Goal: Task Accomplishment & Management: Manage account settings

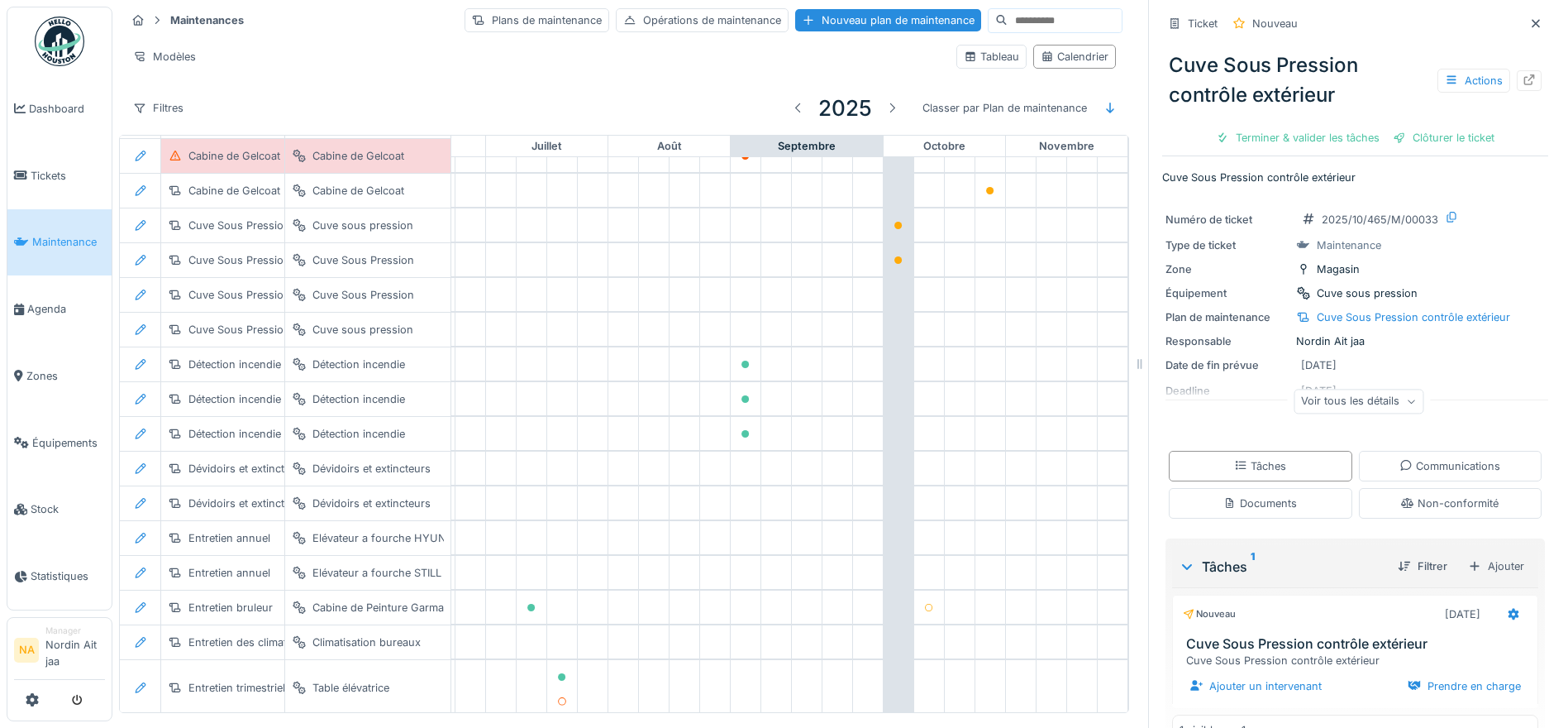
scroll to position [40, 0]
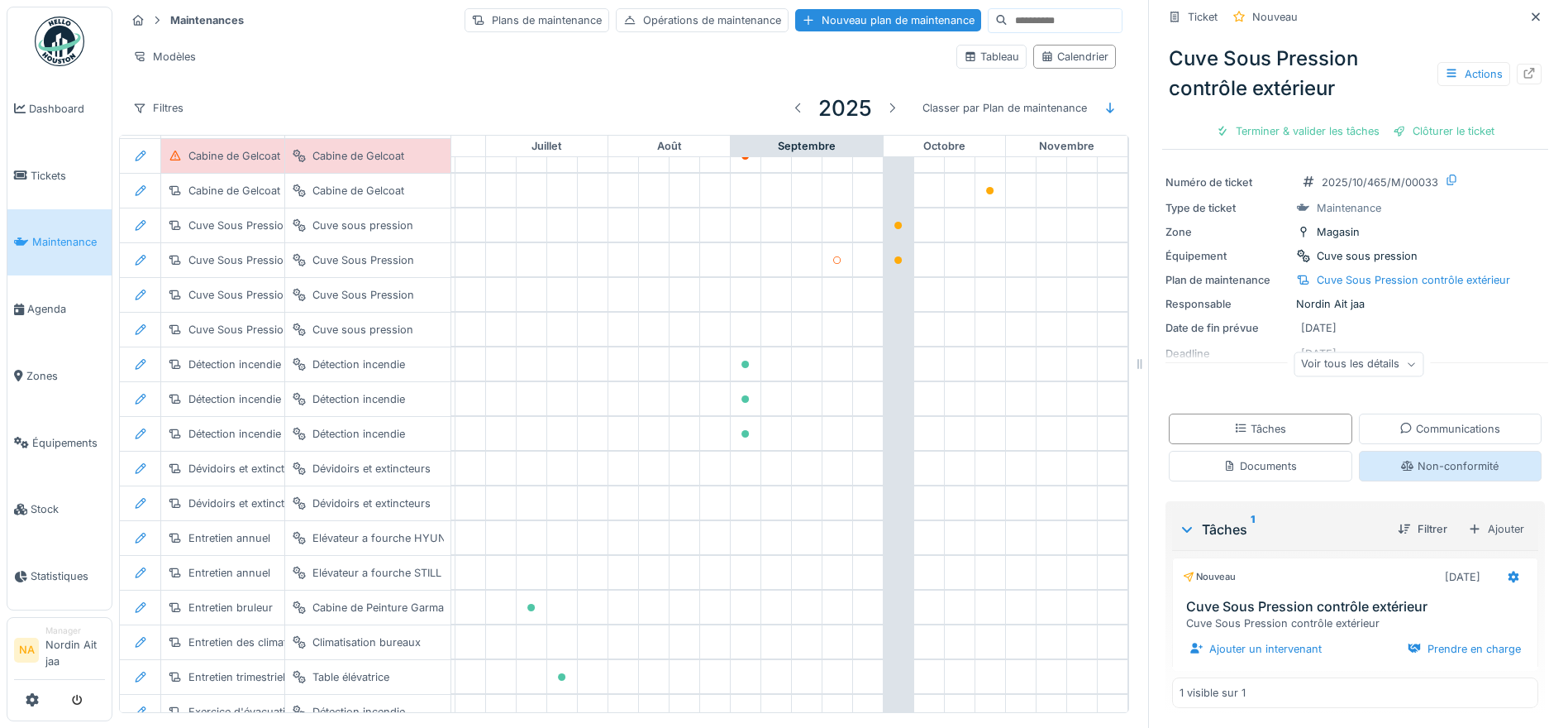
click at [1434, 469] on div "Non-conformité" at bounding box center [1450, 465] width 97 height 15
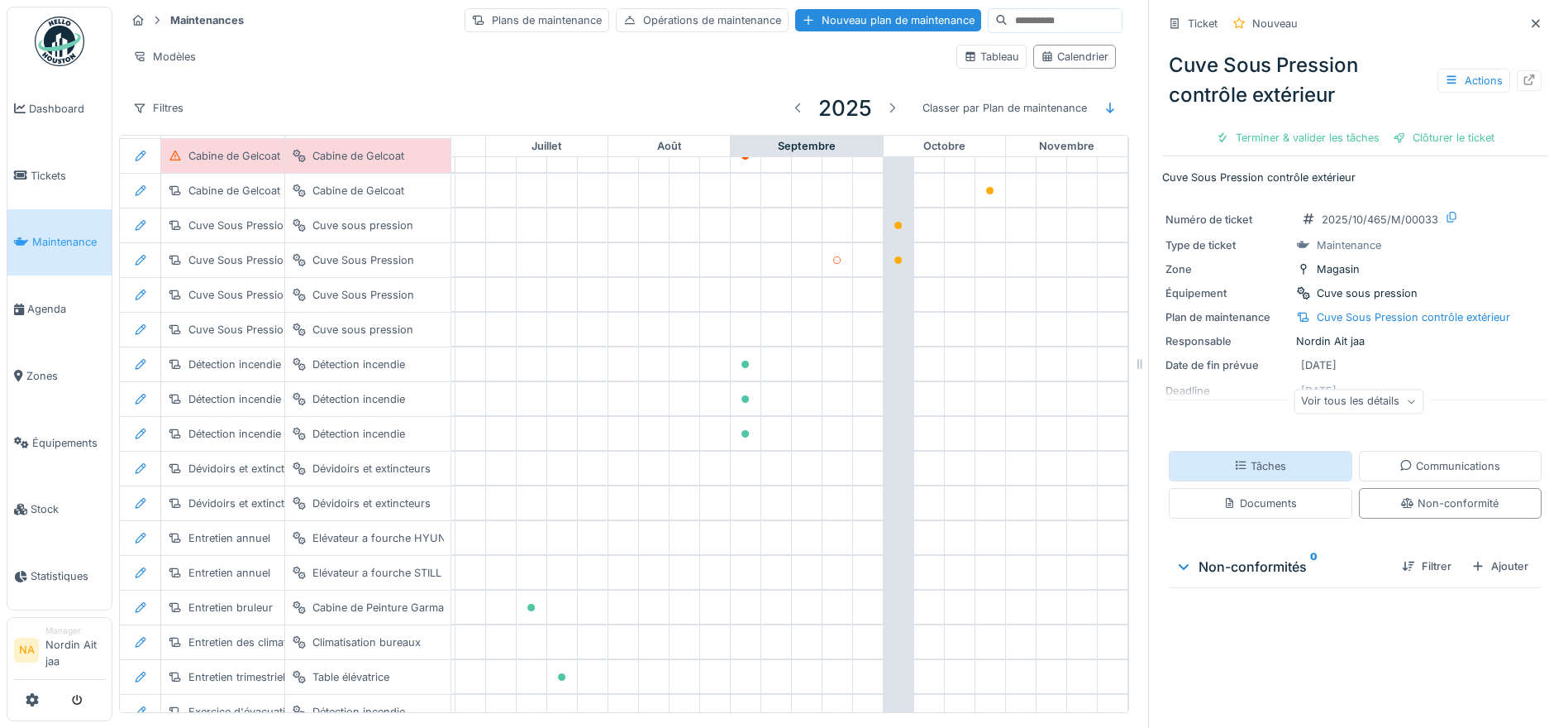
click at [1307, 459] on div "Tâches" at bounding box center [1260, 466] width 184 height 31
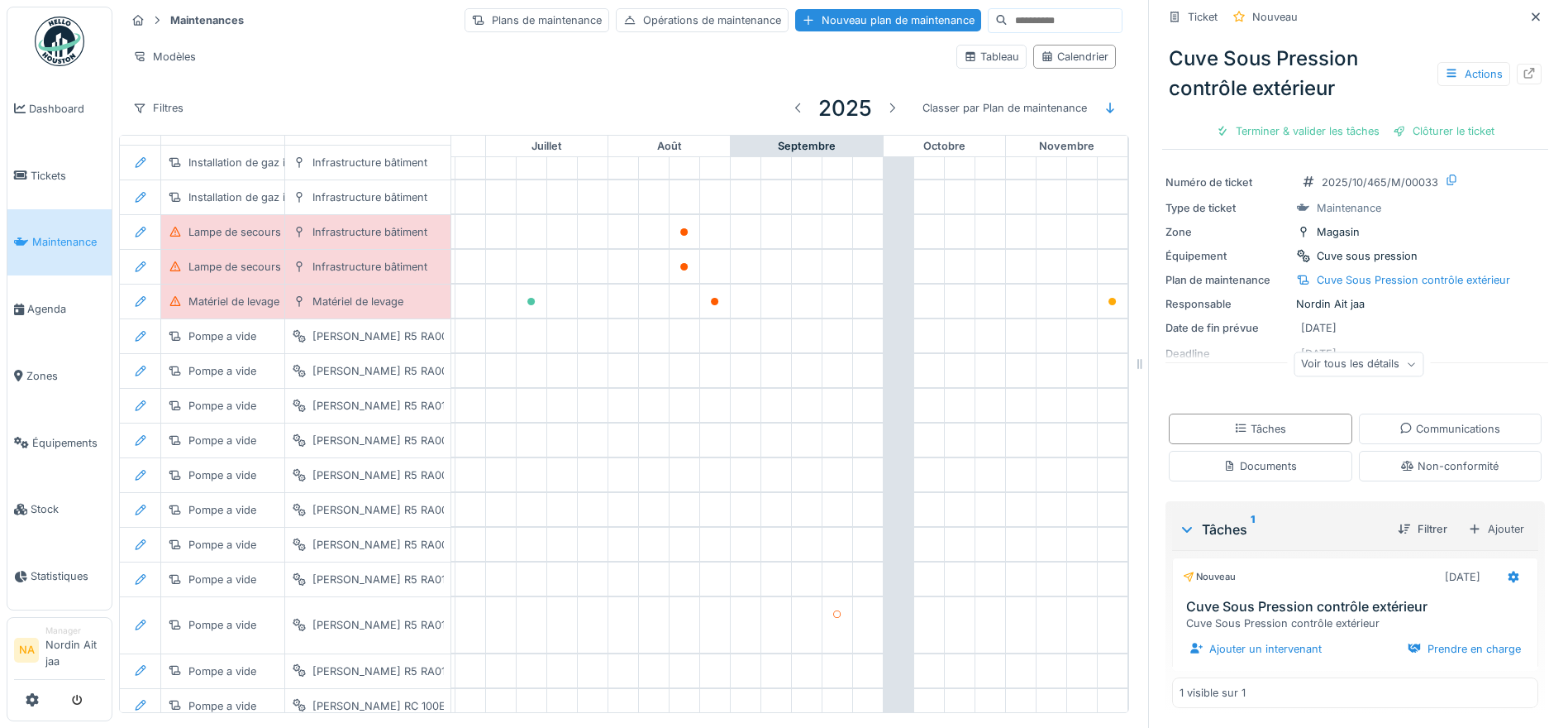
scroll to position [844, 803]
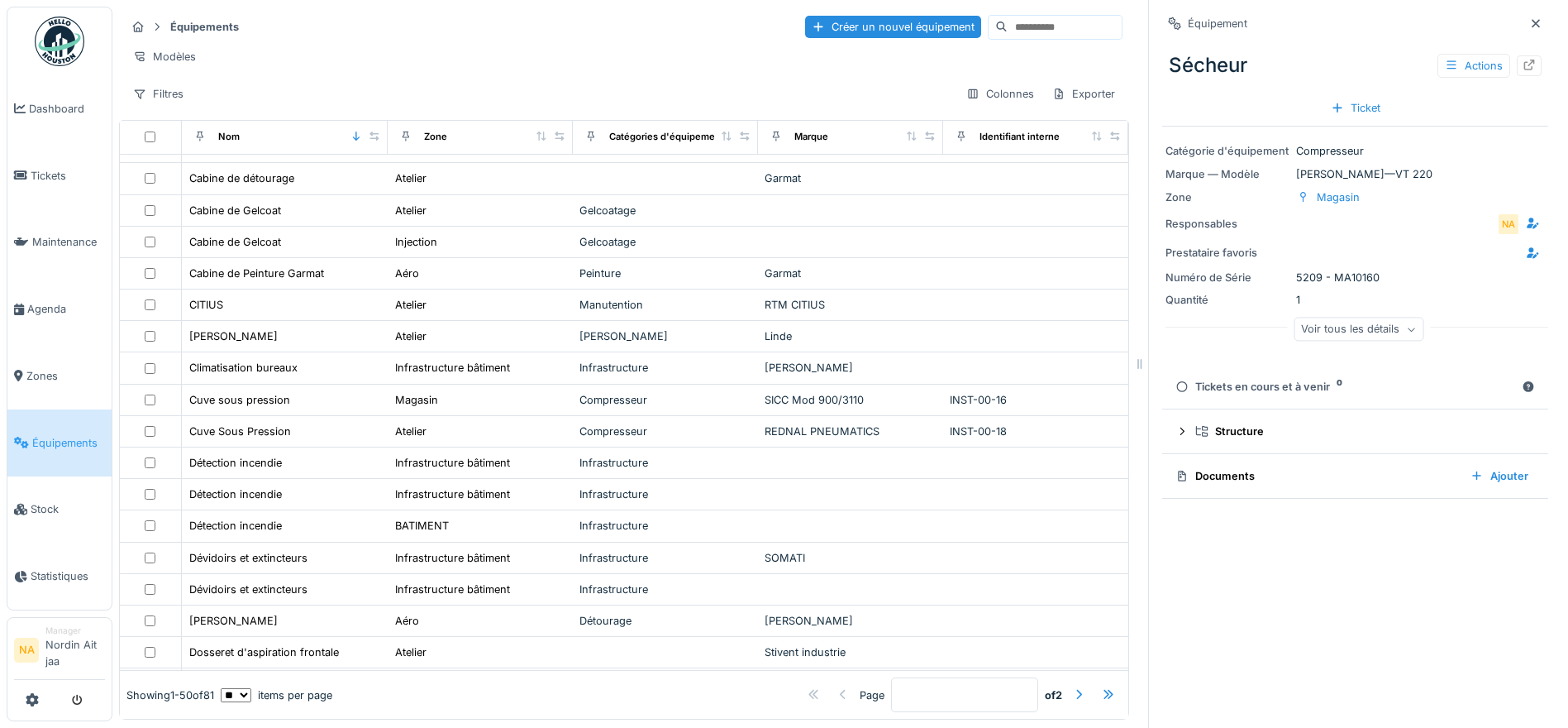
scroll to position [661, 0]
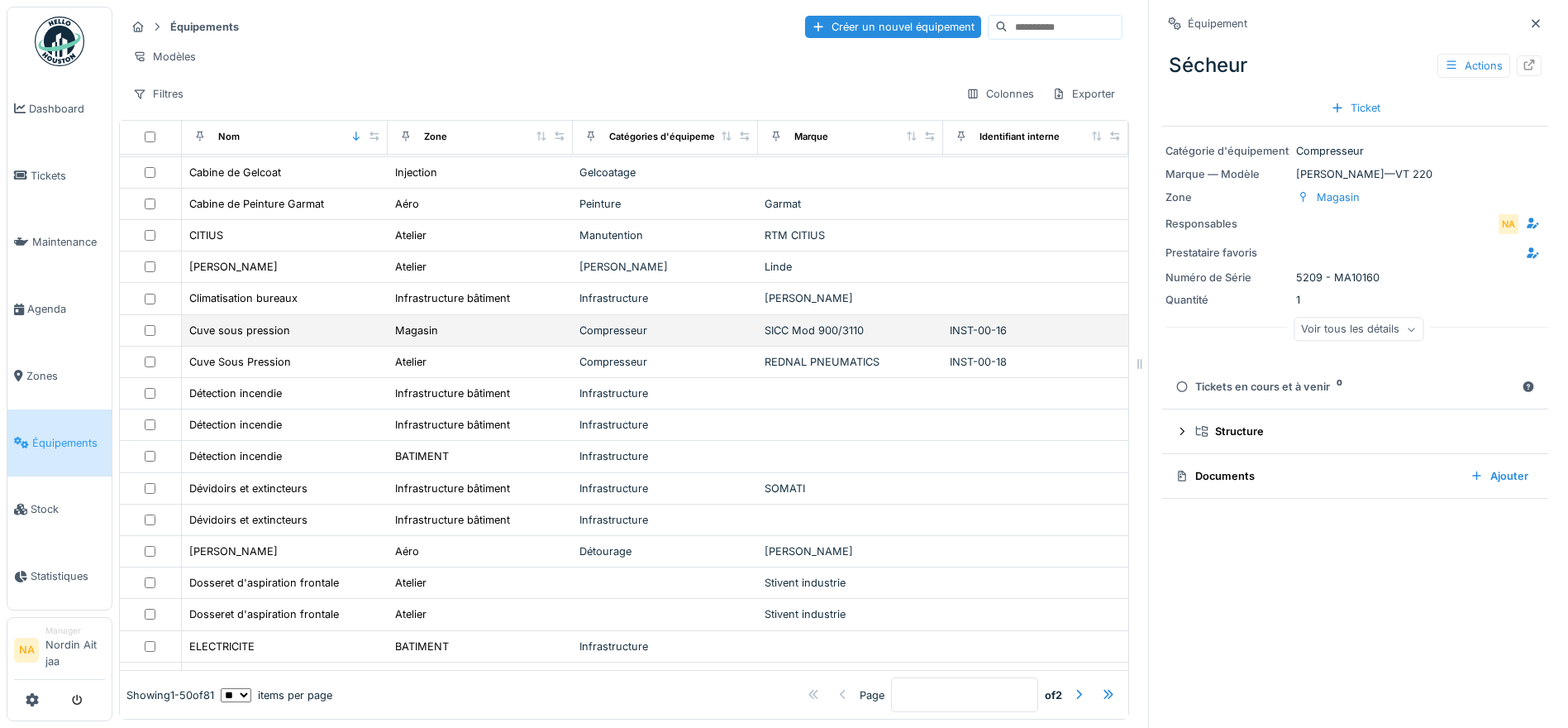
click at [293, 339] on div "Cuve sous pression" at bounding box center [285, 329] width 193 height 17
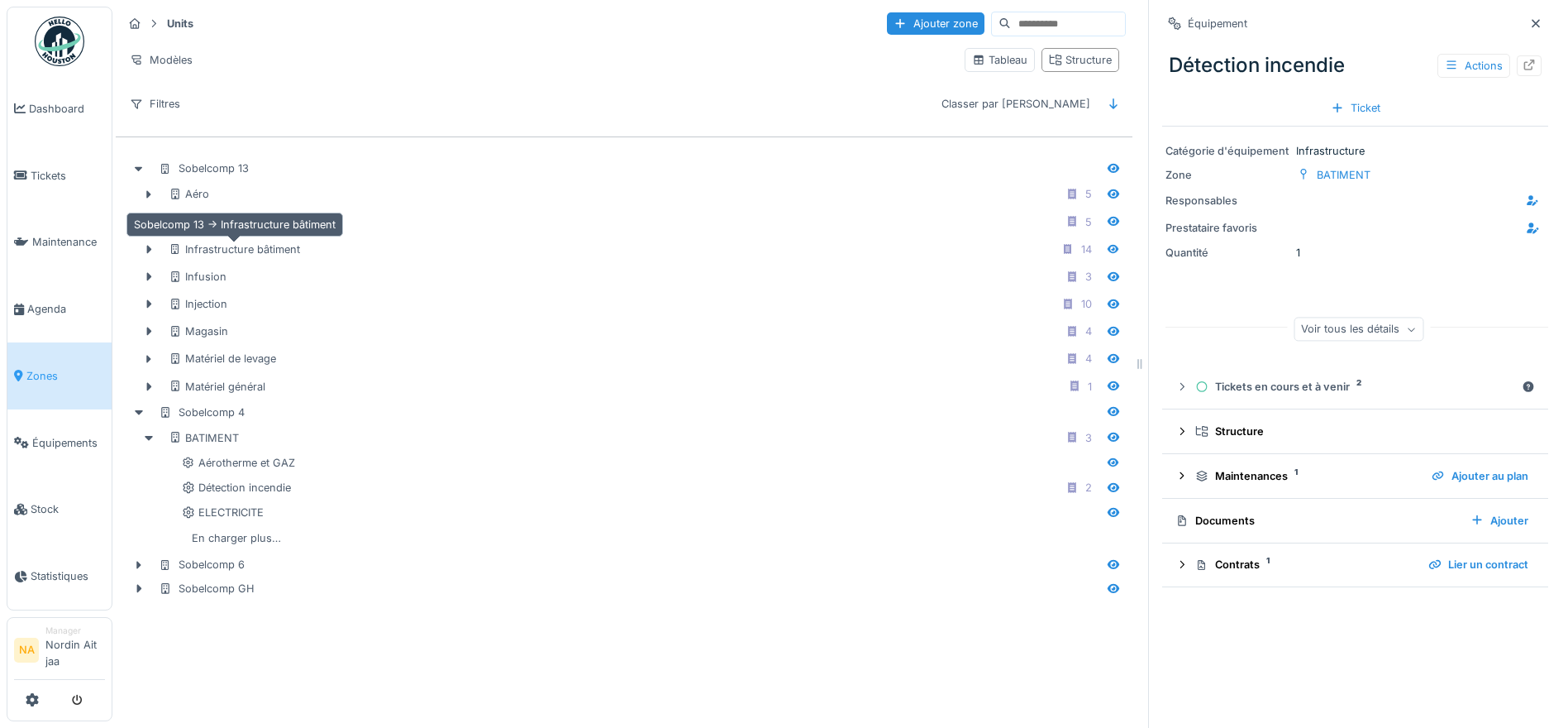
scroll to position [11, 0]
click at [1106, 158] on div at bounding box center [1114, 168] width 25 height 21
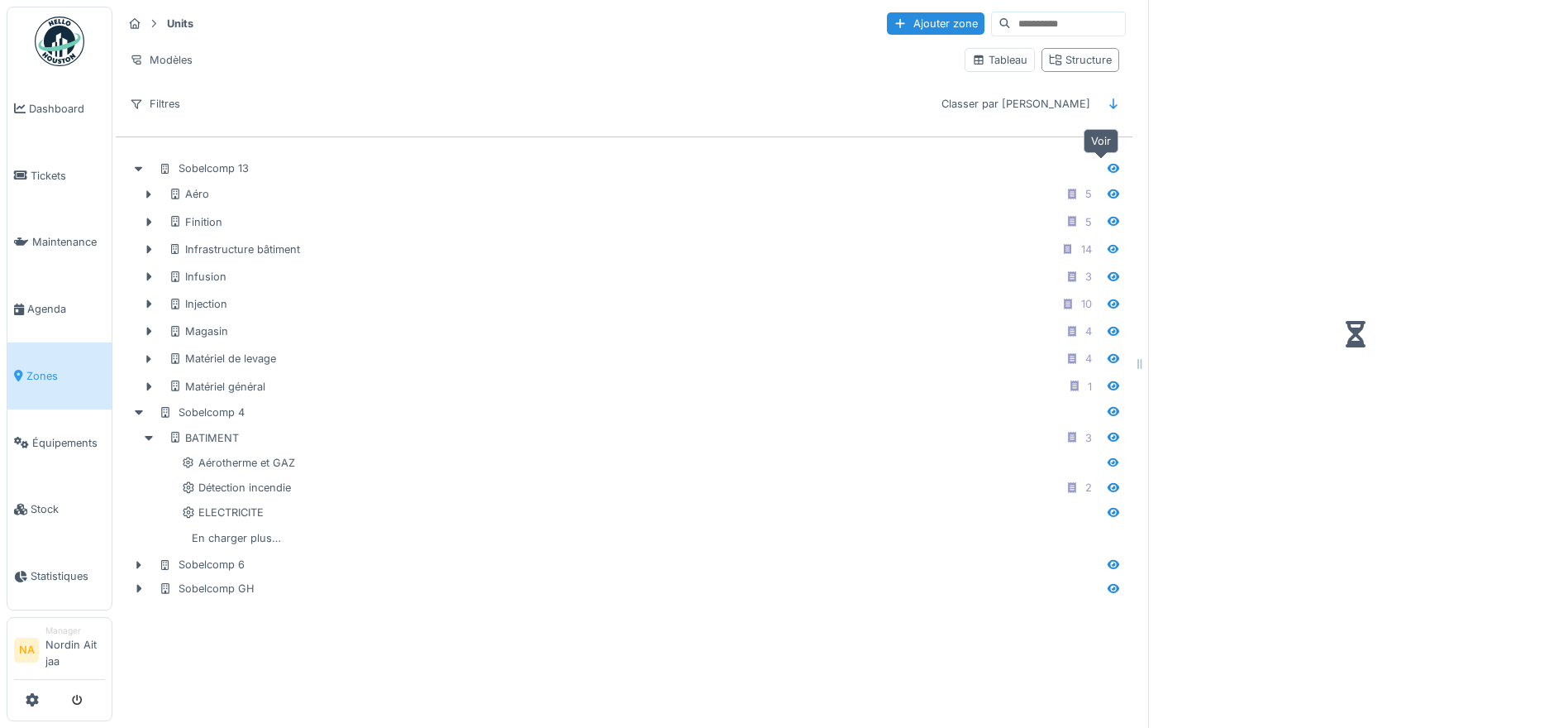
click at [1107, 160] on div at bounding box center [1113, 167] width 13 height 15
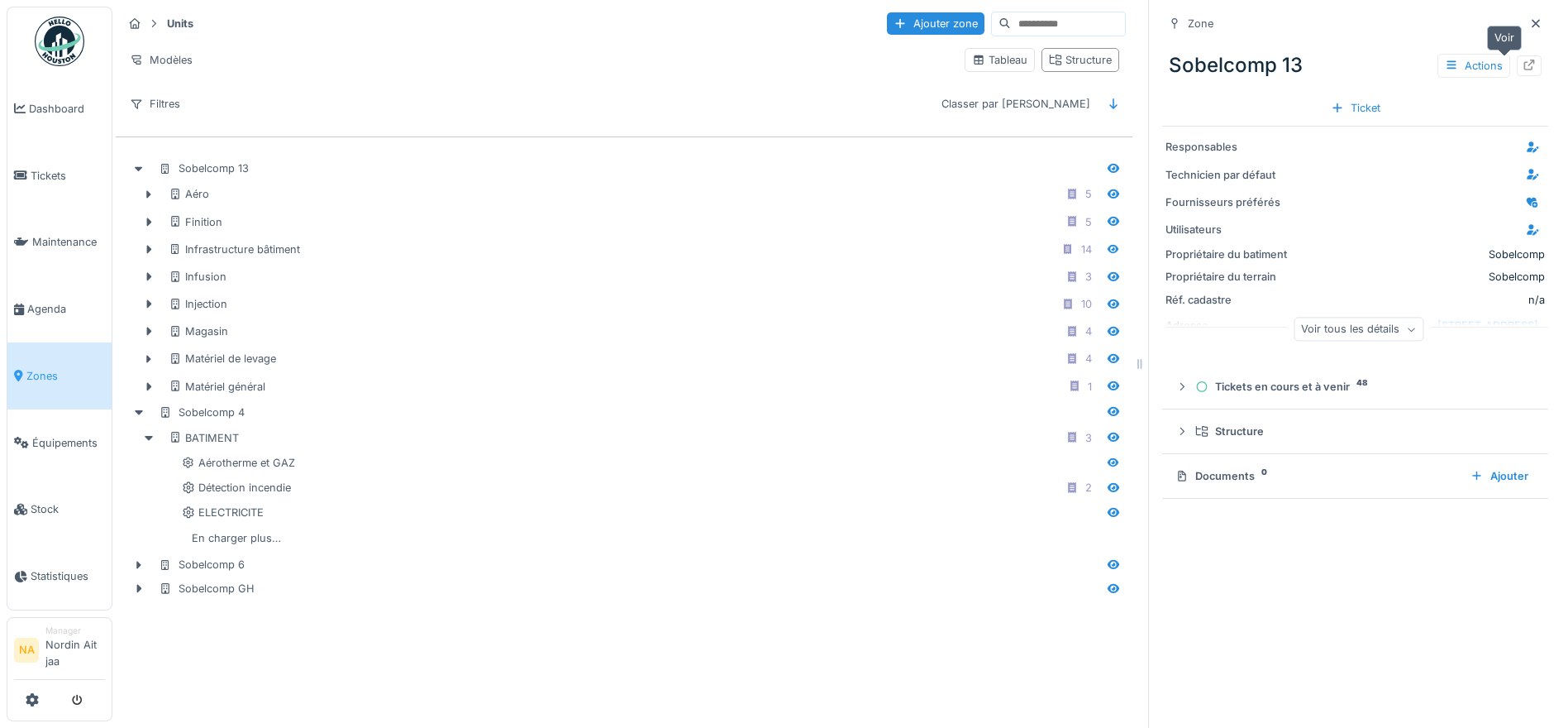
click at [1523, 59] on icon at bounding box center [1529, 65] width 13 height 11
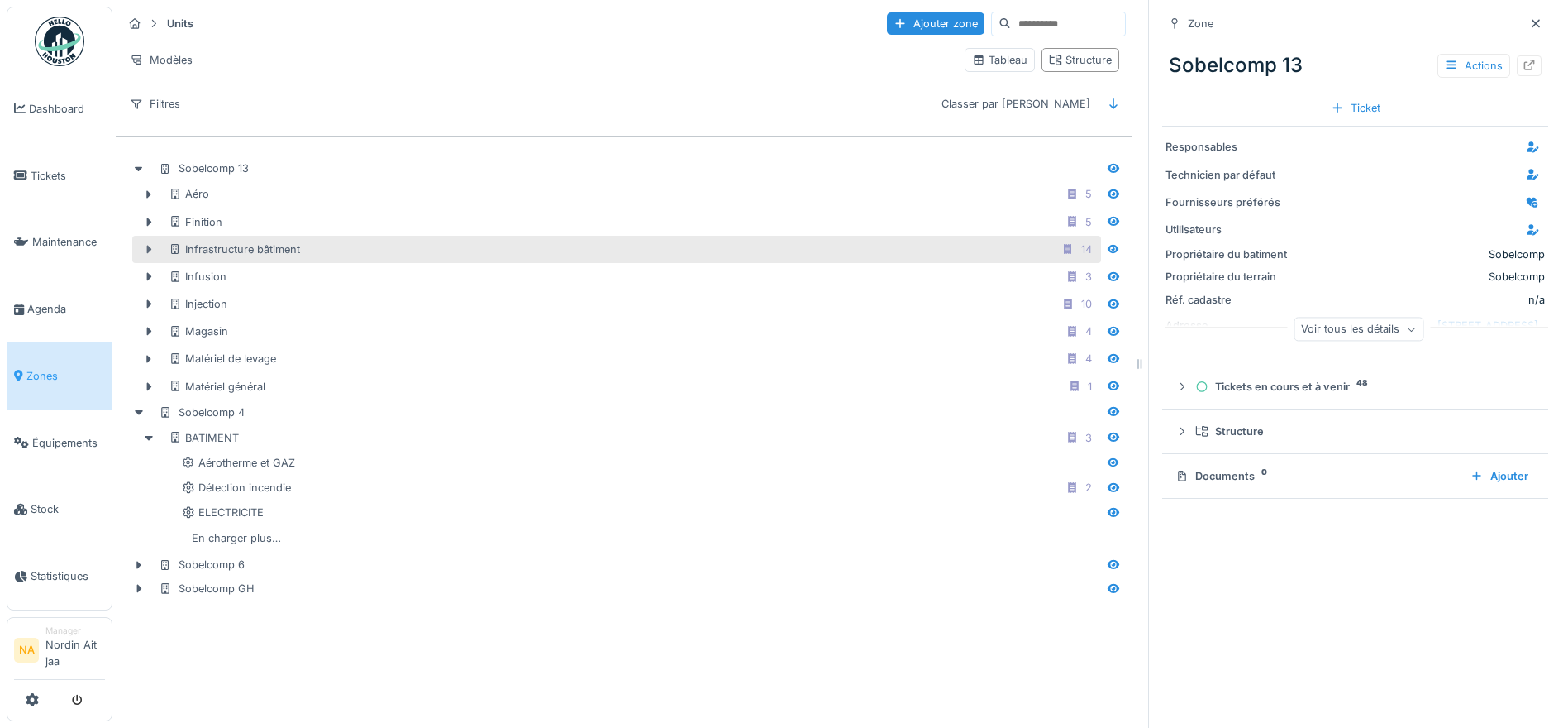
click at [148, 246] on icon at bounding box center [150, 249] width 5 height 8
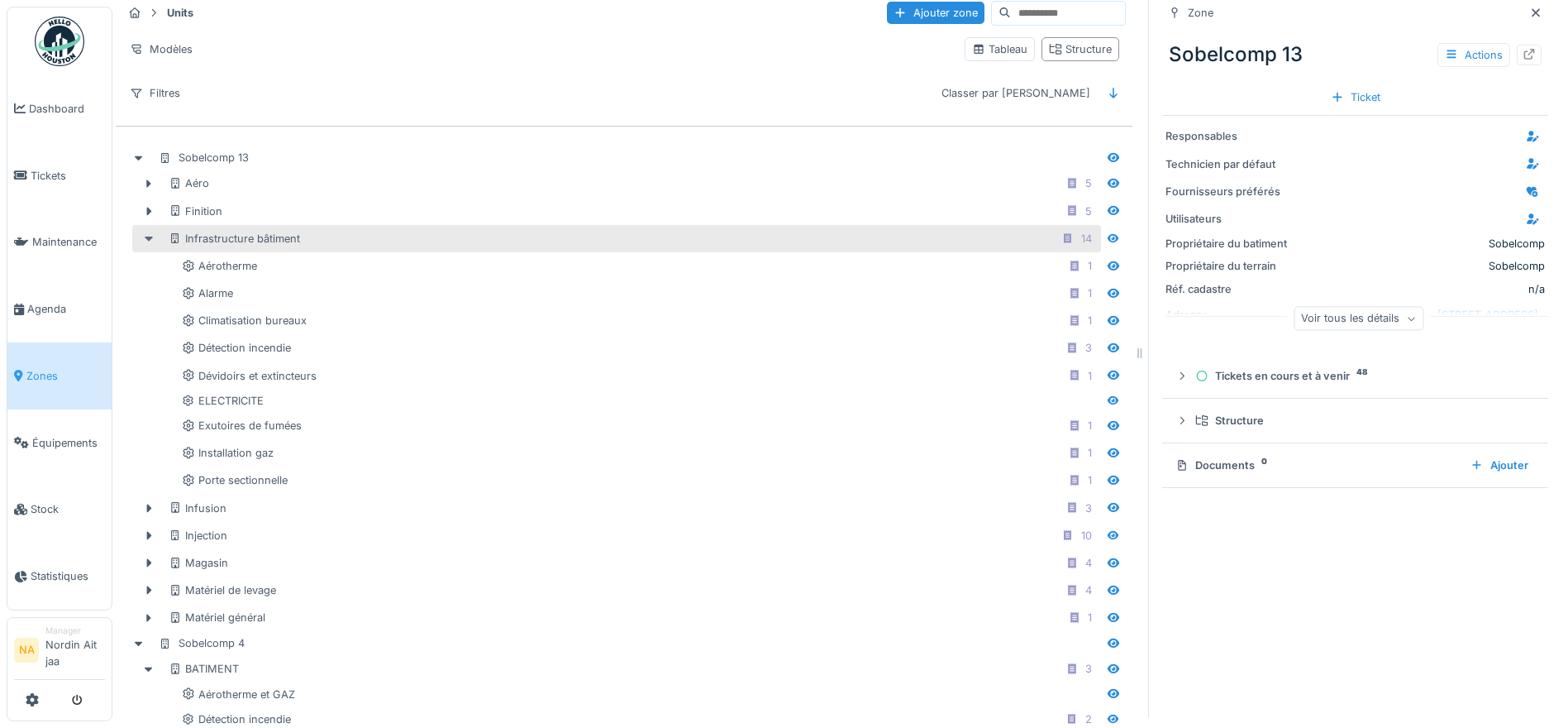
click at [148, 238] on icon at bounding box center [148, 239] width 8 height 5
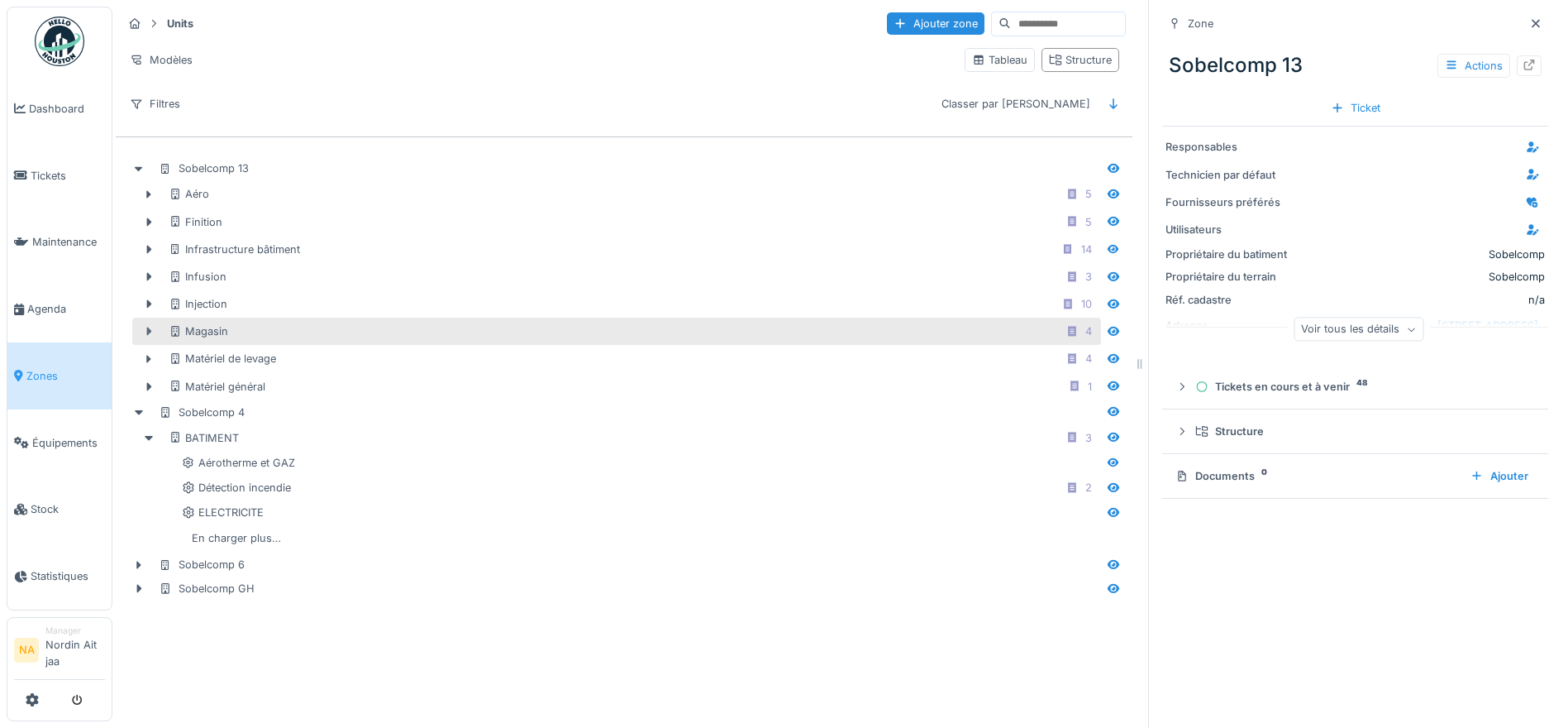
click at [148, 328] on icon at bounding box center [150, 331] width 5 height 8
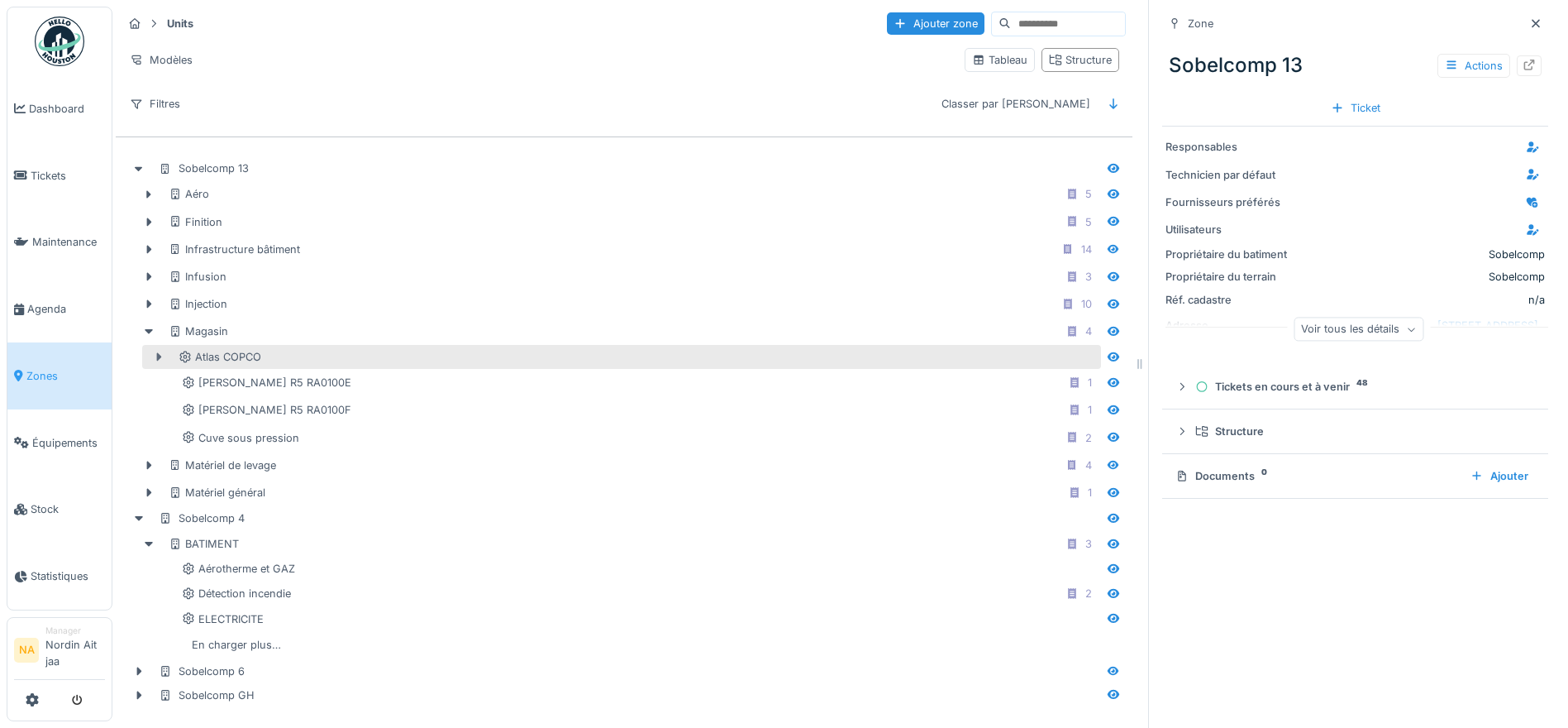
click at [160, 352] on icon at bounding box center [158, 357] width 13 height 11
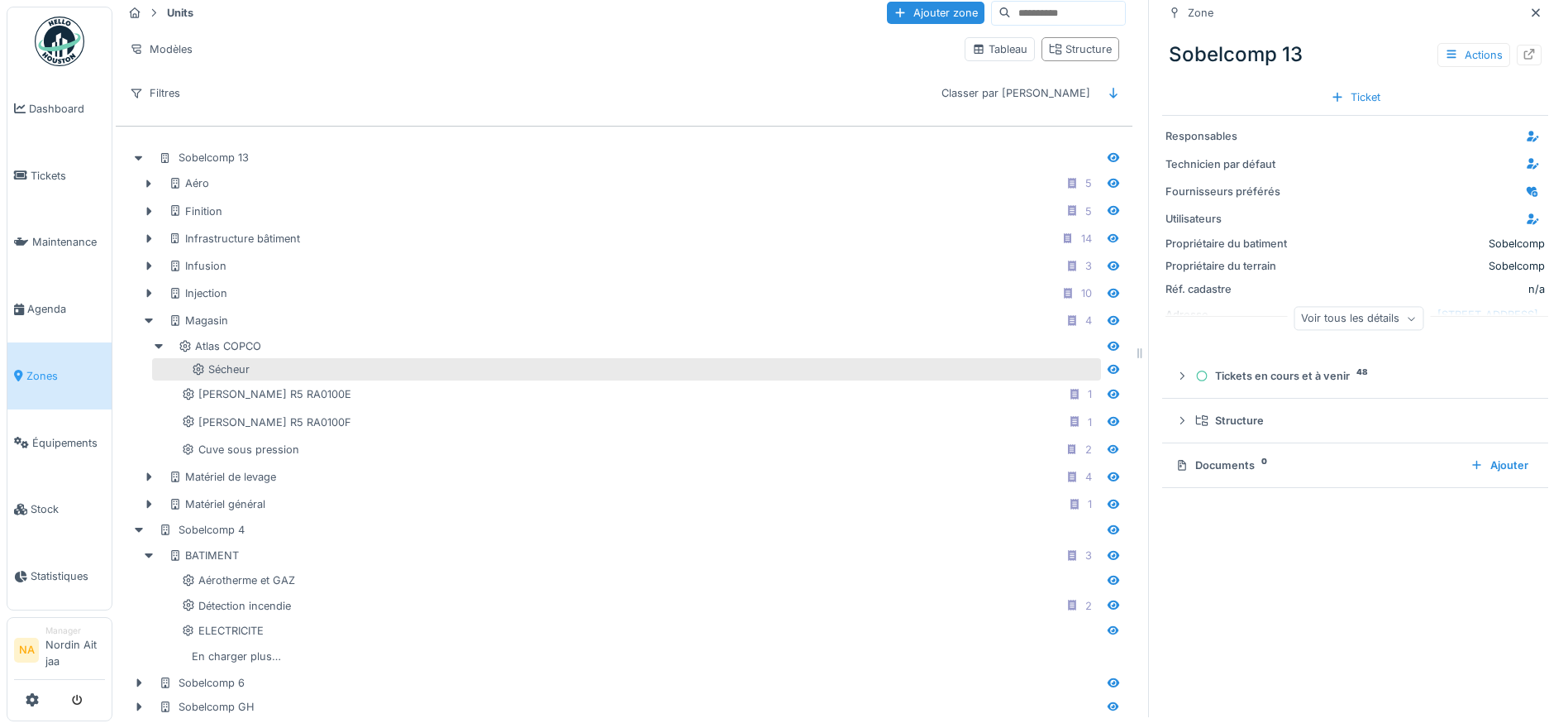
click at [376, 368] on div "Sécheur" at bounding box center [644, 369] width 906 height 15
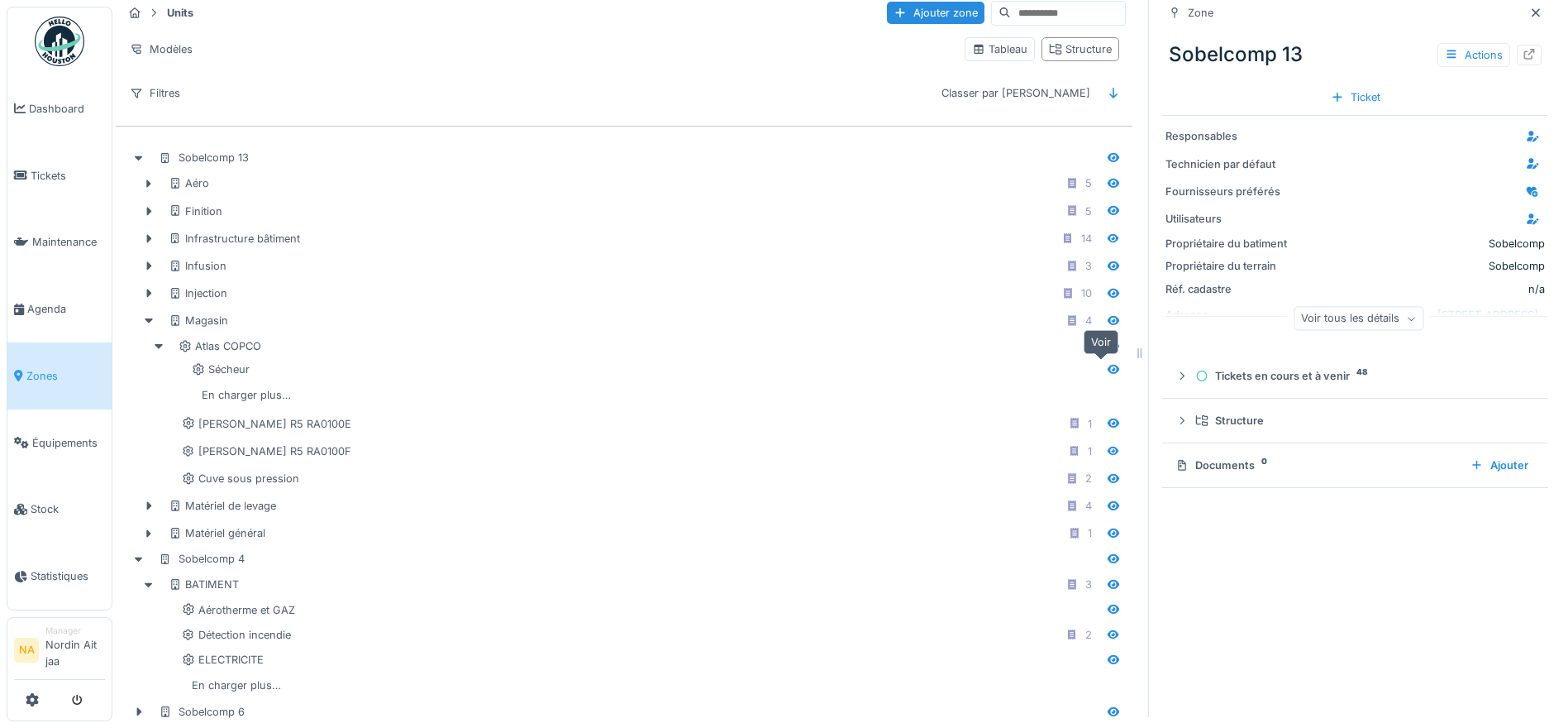
click at [1108, 364] on div at bounding box center [1114, 369] width 25 height 21
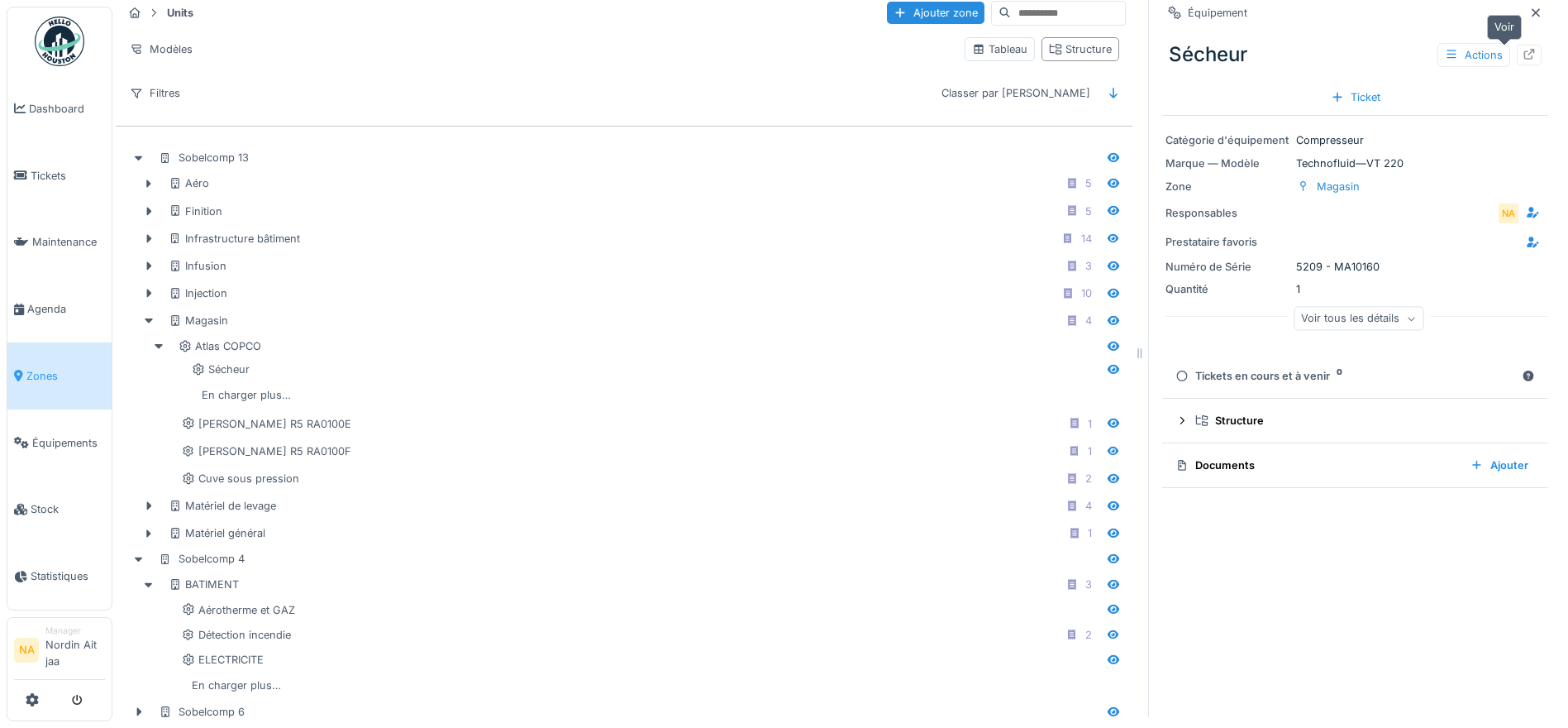
click at [1523, 55] on icon at bounding box center [1529, 54] width 13 height 11
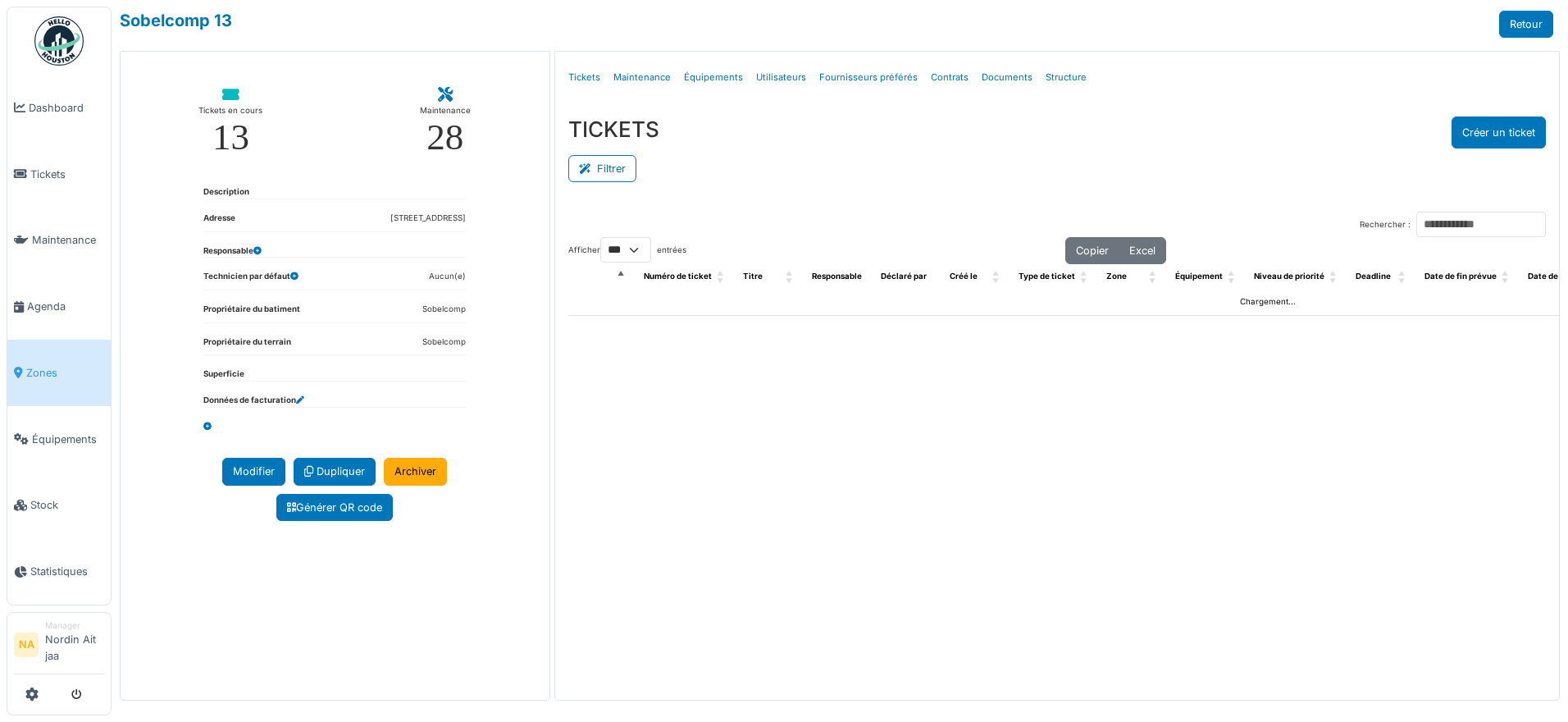
select select "***"
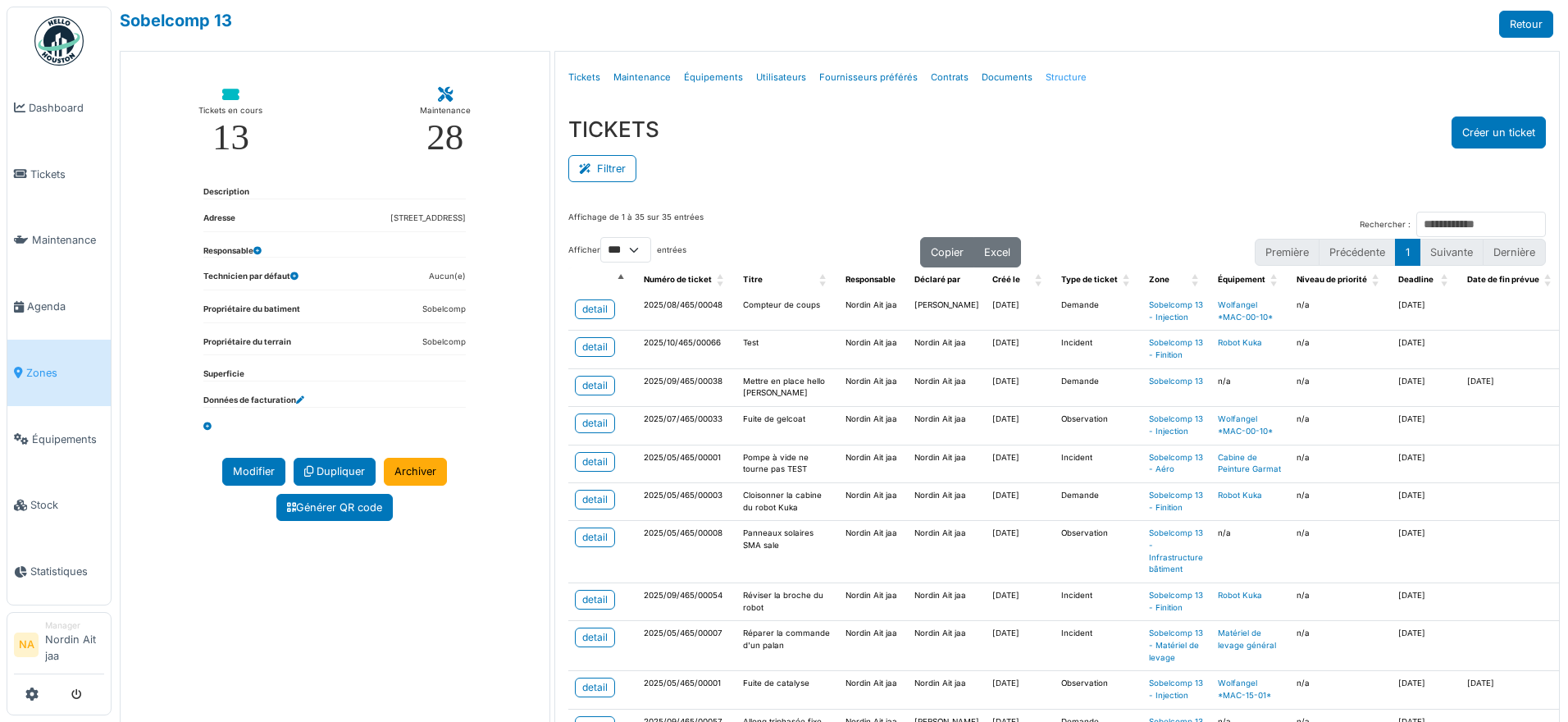
click at [1057, 75] on link "Structure" at bounding box center [1066, 77] width 54 height 38
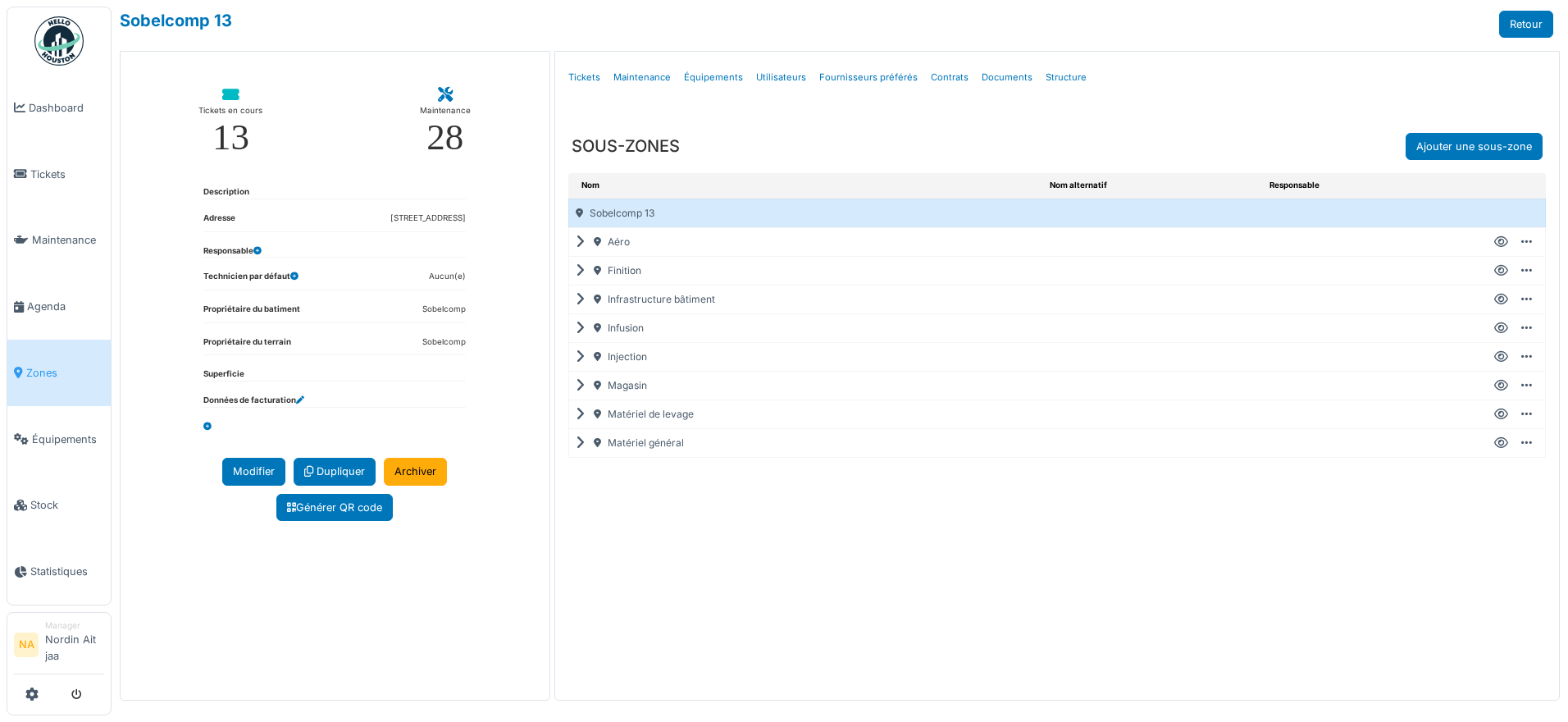
click at [582, 299] on icon at bounding box center [583, 299] width 15 height 1
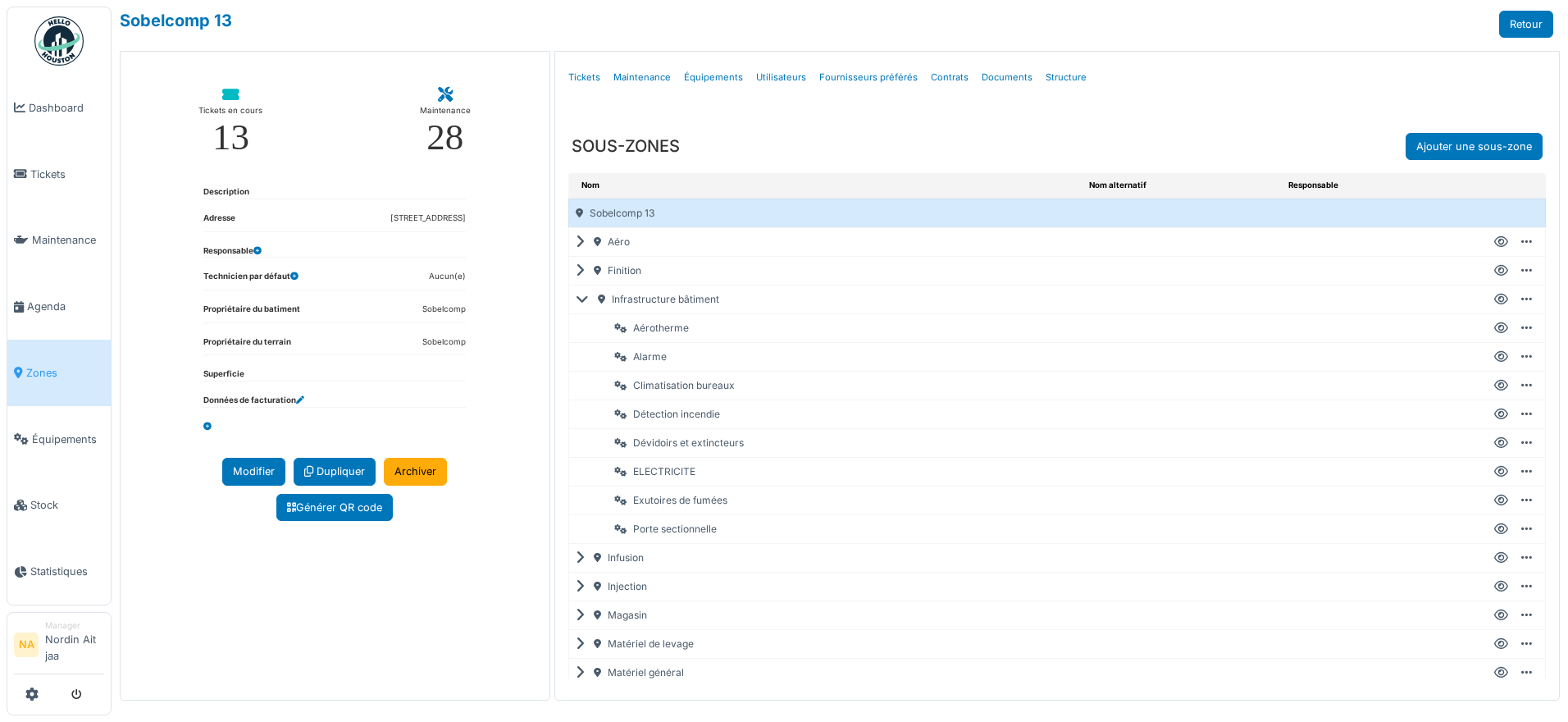
click at [1508, 298] on div "Créer un ticket Modifier Ajouter une sous-zone Ajouter sous-équipement Dupliquer" at bounding box center [1511, 299] width 55 height 15
click at [1522, 299] on icon at bounding box center [1527, 299] width 11 height 1
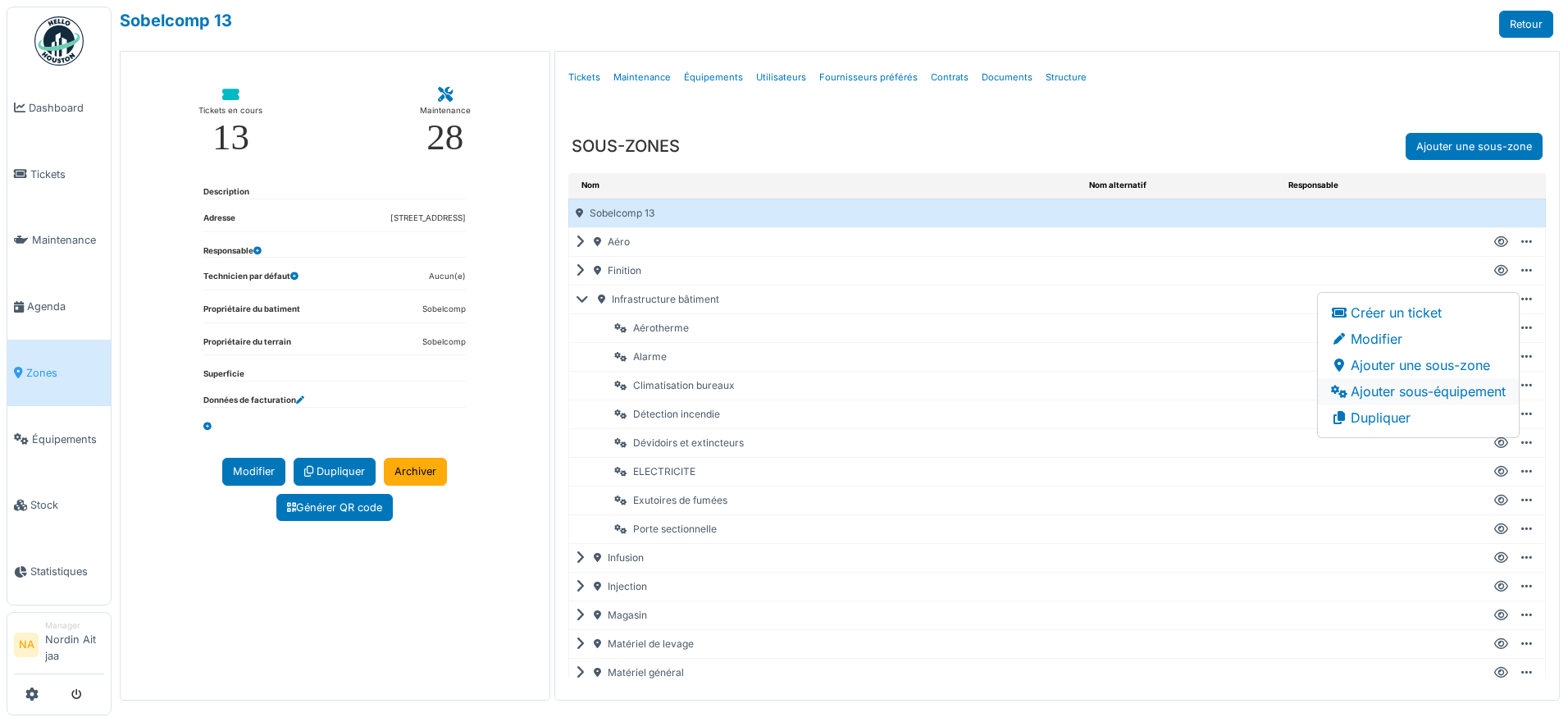
click at [1421, 393] on li "Ajouter sous-équipement" at bounding box center [1418, 391] width 201 height 26
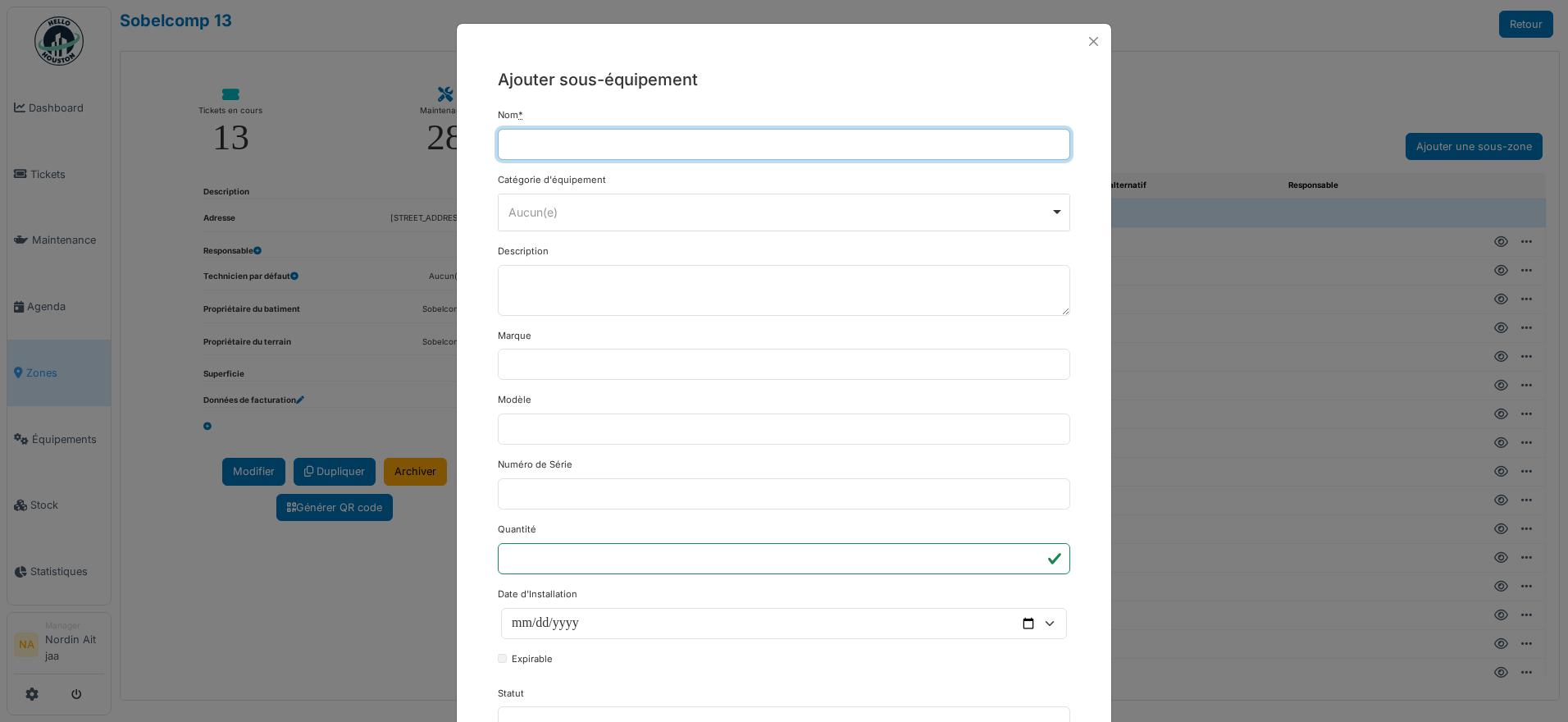
click at [571, 138] on input "Nom *" at bounding box center [784, 144] width 572 height 31
click at [593, 204] on div "Aucun(e) Remove item" at bounding box center [779, 212] width 542 height 17
type input "**********"
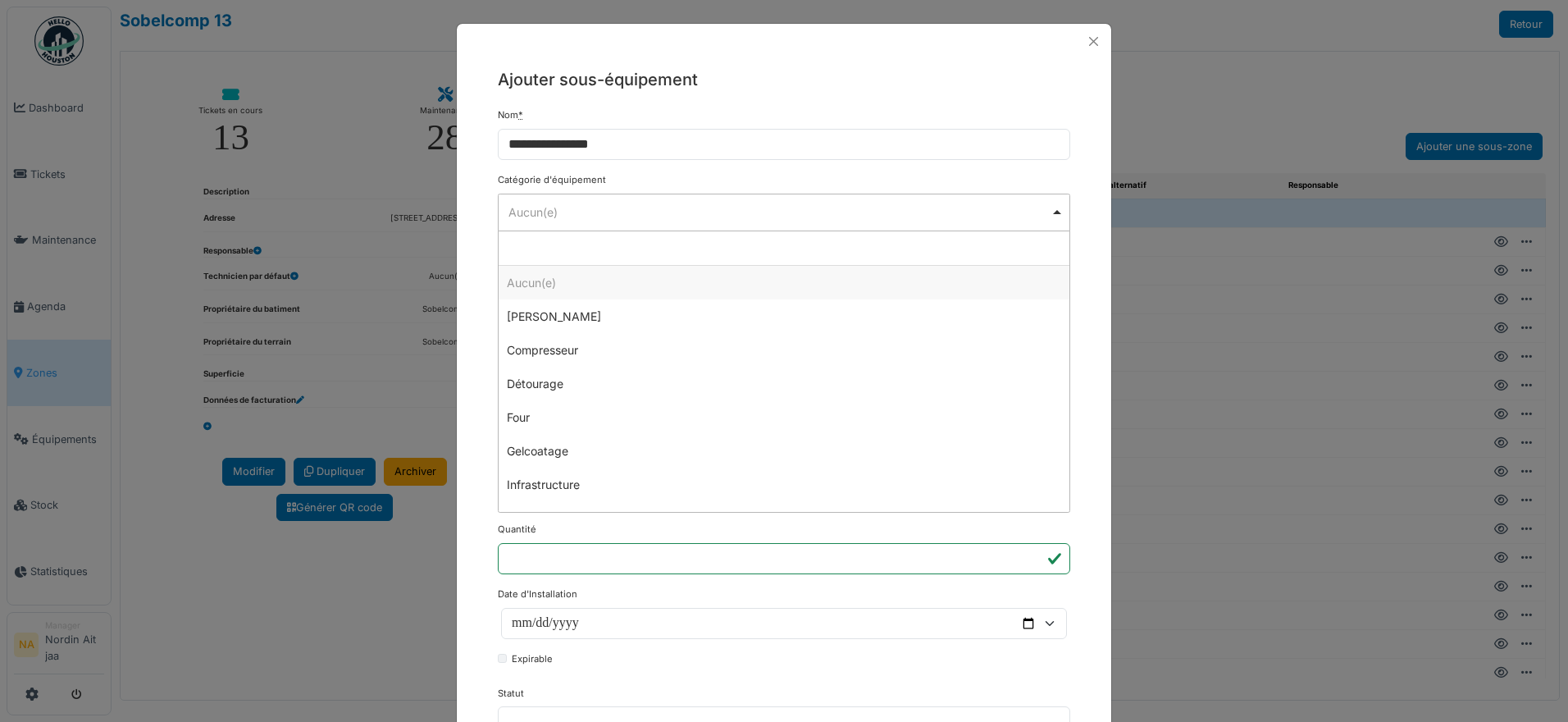
click at [709, 179] on div "Catégorie d'équipement ******** Aucun(e) Remove item Aucun(e) Clark Compresseur…" at bounding box center [784, 202] width 572 height 58
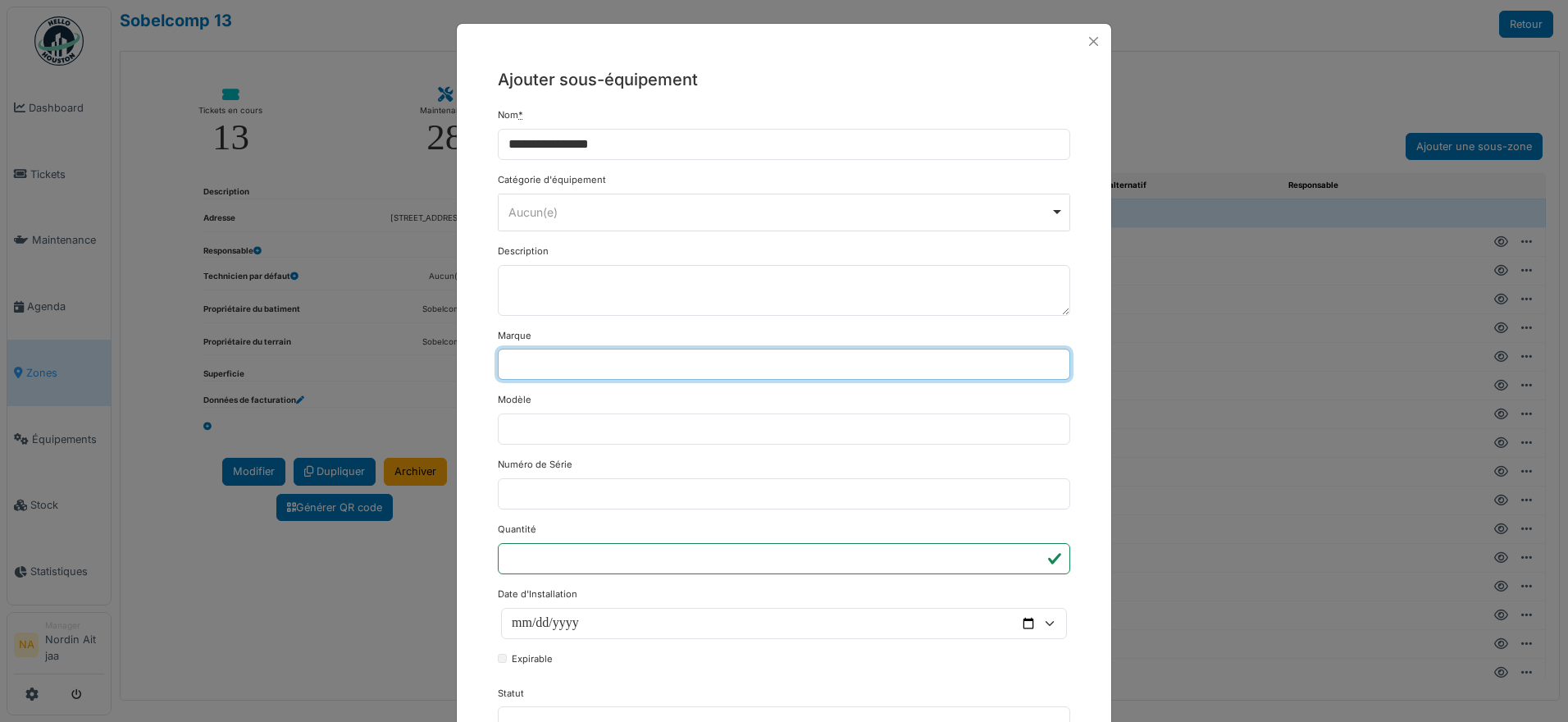
click at [623, 369] on input "Marque" at bounding box center [784, 364] width 572 height 31
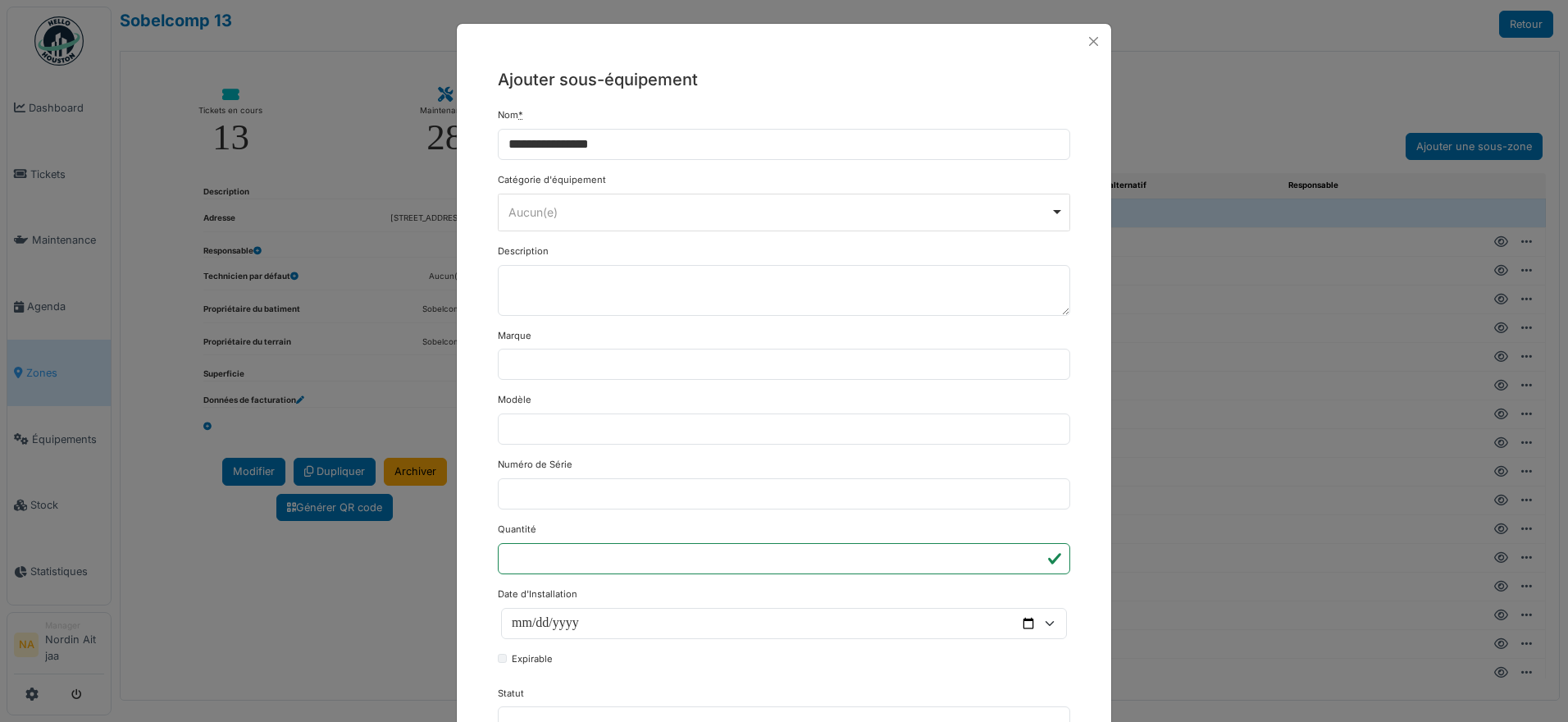
click at [642, 333] on div "Marque" at bounding box center [784, 354] width 572 height 52
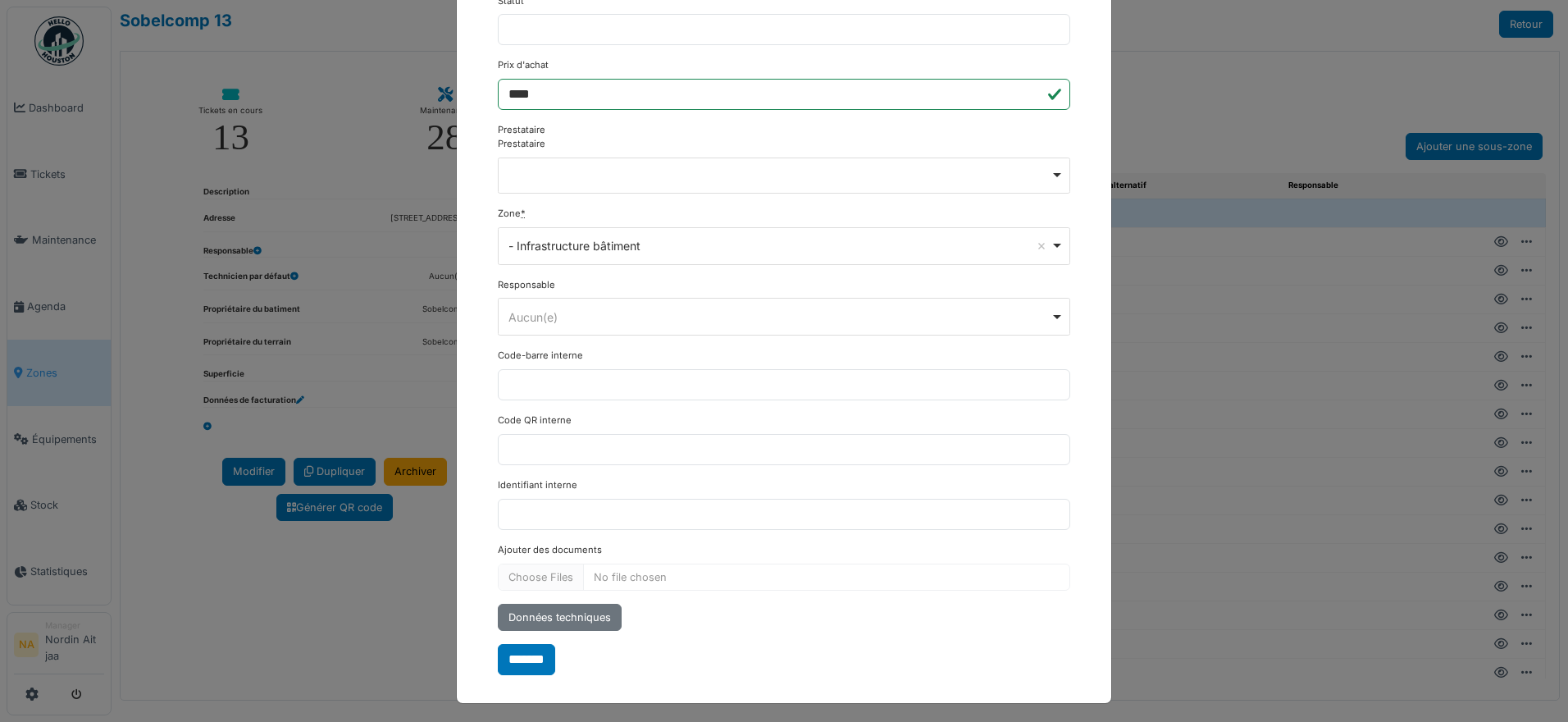
scroll to position [697, 0]
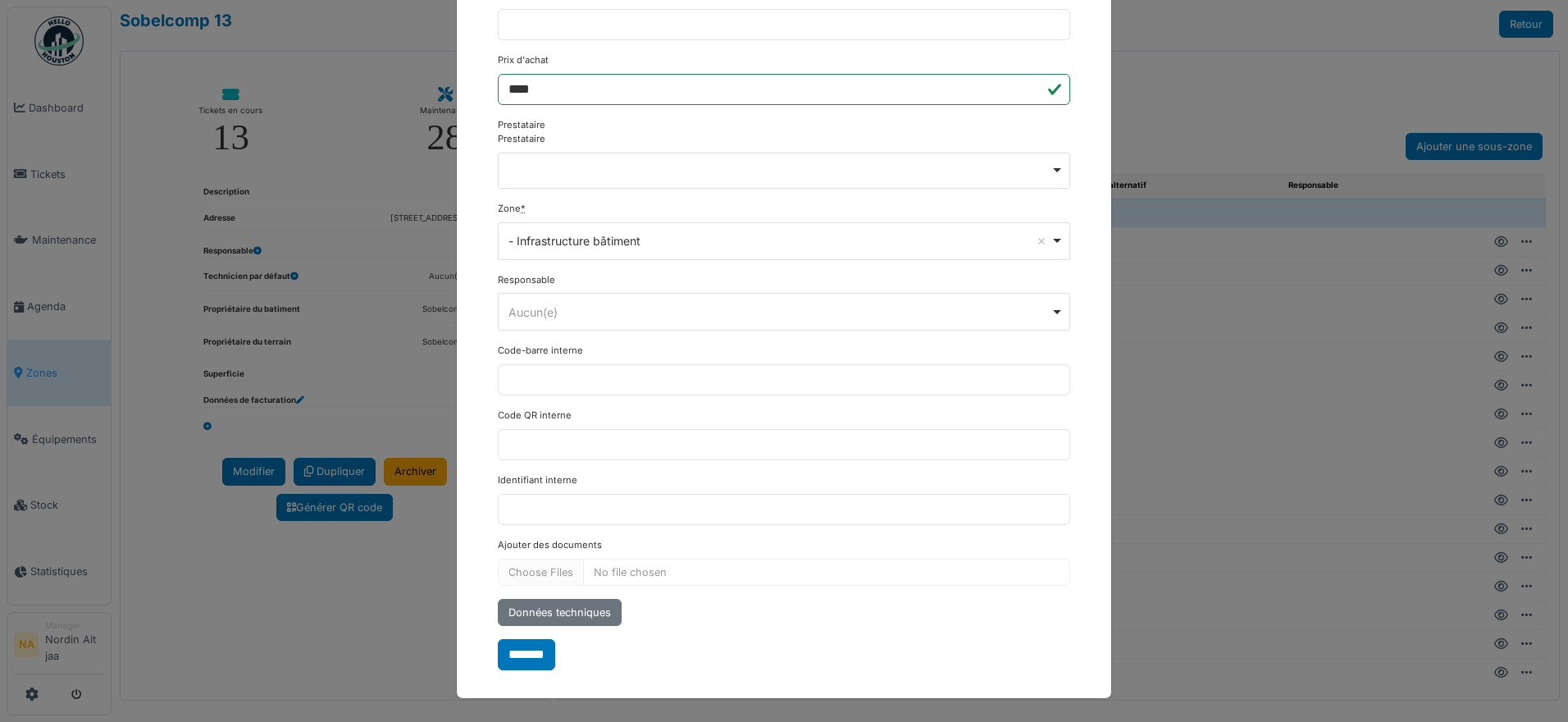
click at [627, 312] on div "Aucun(e) Remove item" at bounding box center [779, 311] width 542 height 17
select select "*****"
click at [521, 652] on input "*******" at bounding box center [527, 654] width 57 height 31
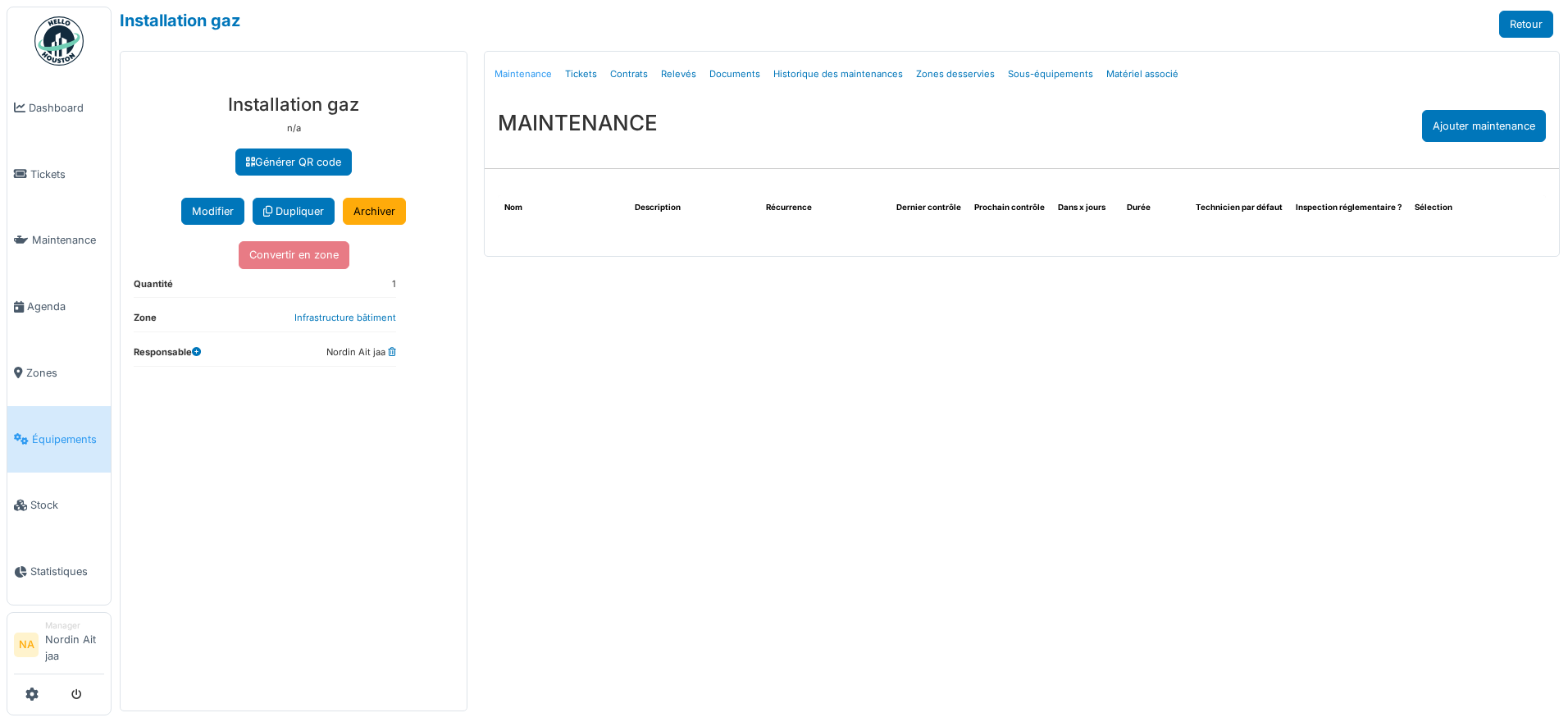
click at [535, 67] on link "Maintenance" at bounding box center [523, 74] width 71 height 38
click at [1497, 131] on div "Ajouter maintenance" at bounding box center [1483, 126] width 124 height 32
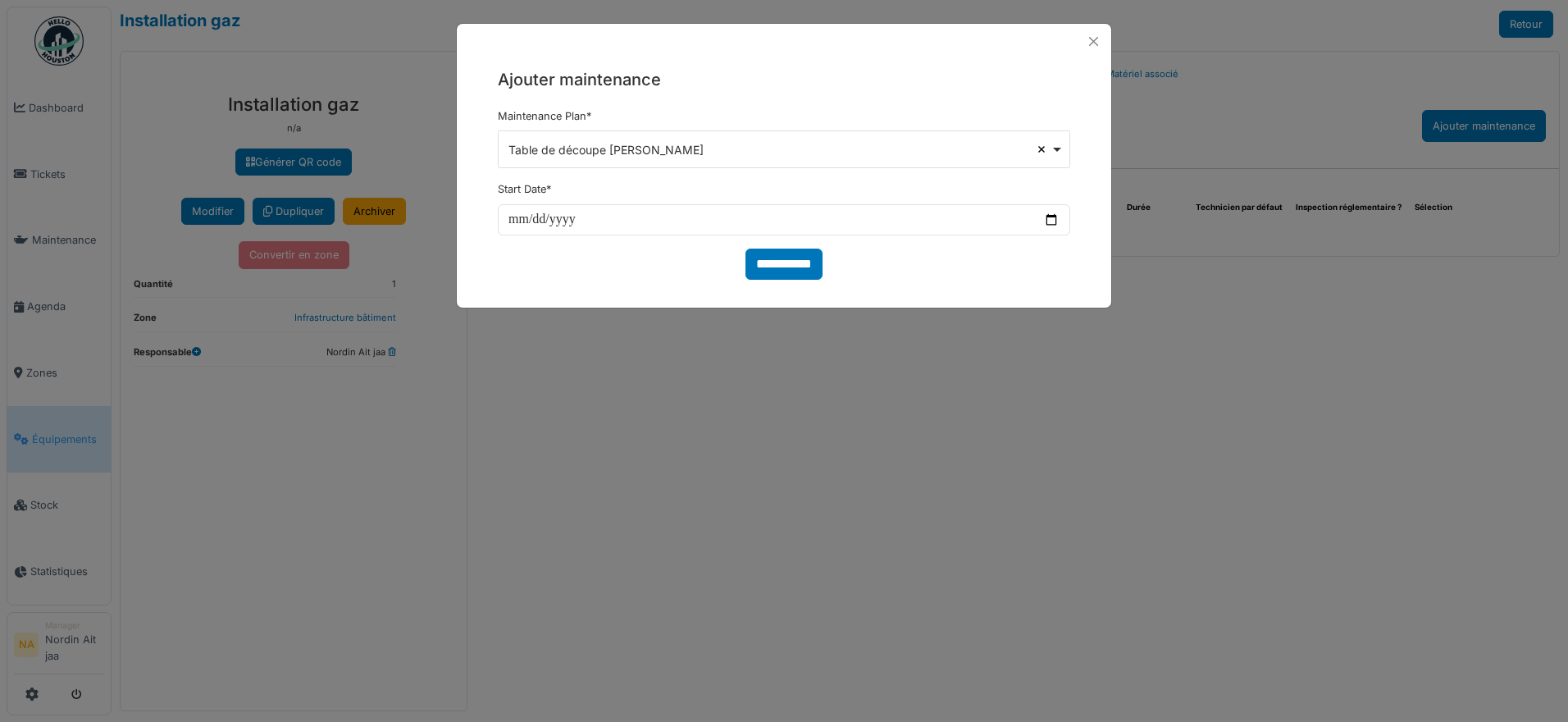
select select
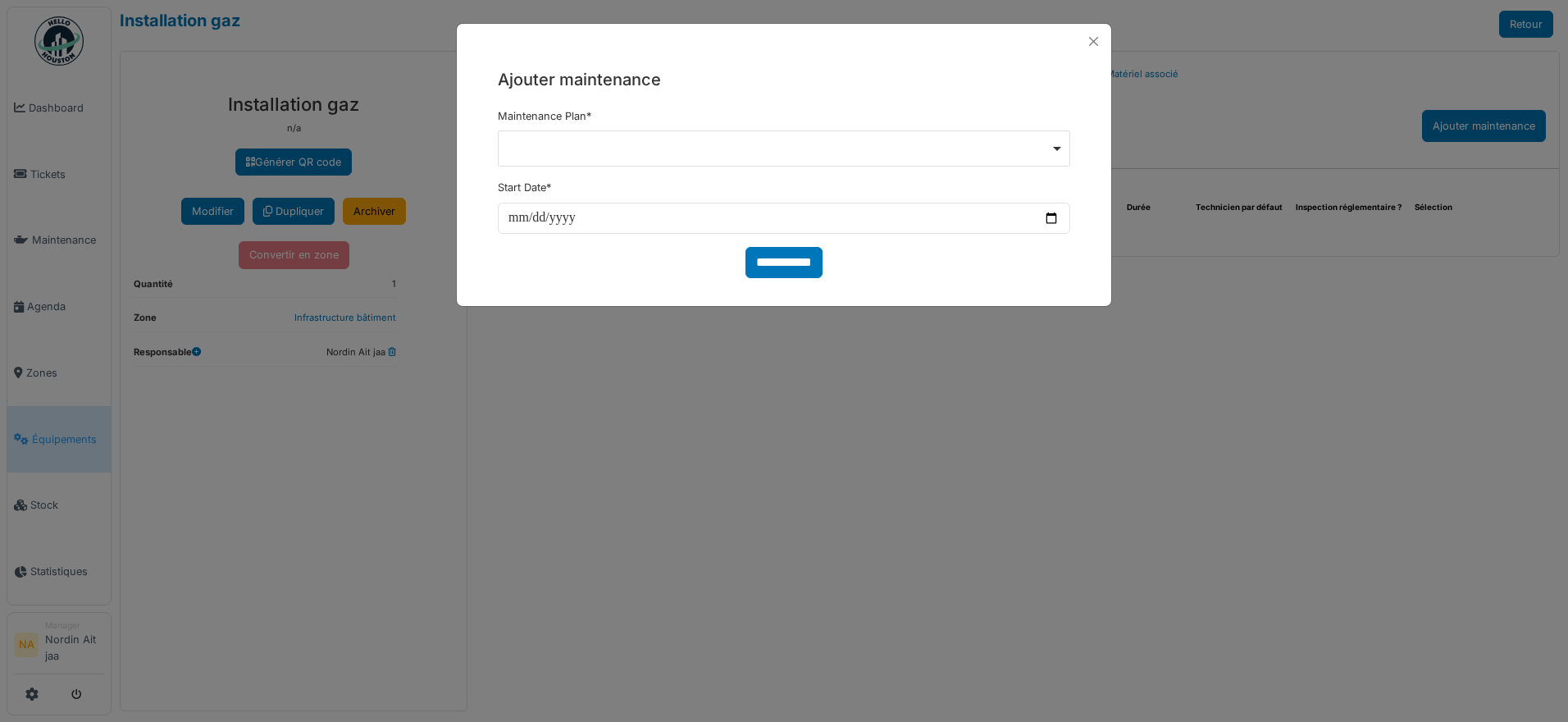
click at [1062, 146] on div at bounding box center [784, 147] width 559 height 6
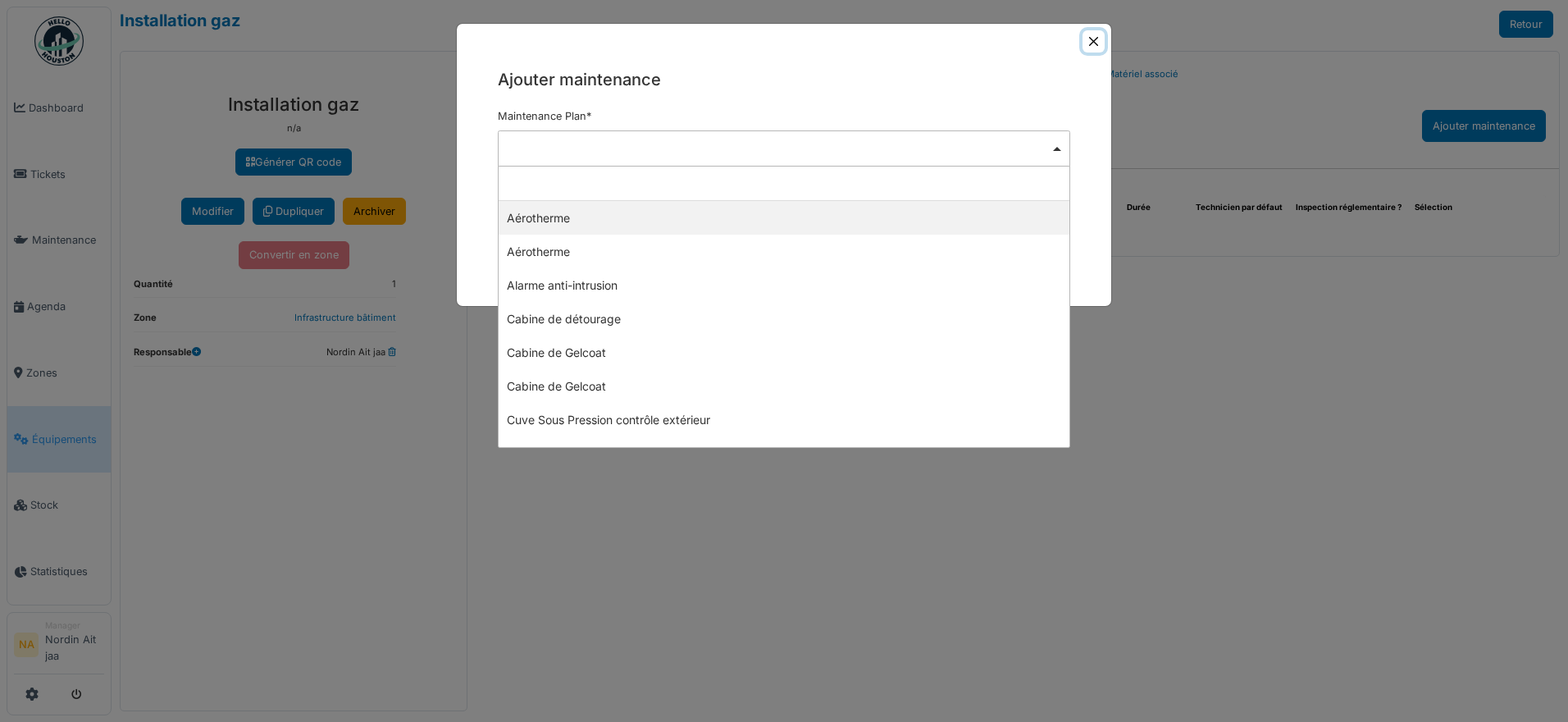
click at [1087, 42] on button "Close" at bounding box center [1093, 41] width 22 height 22
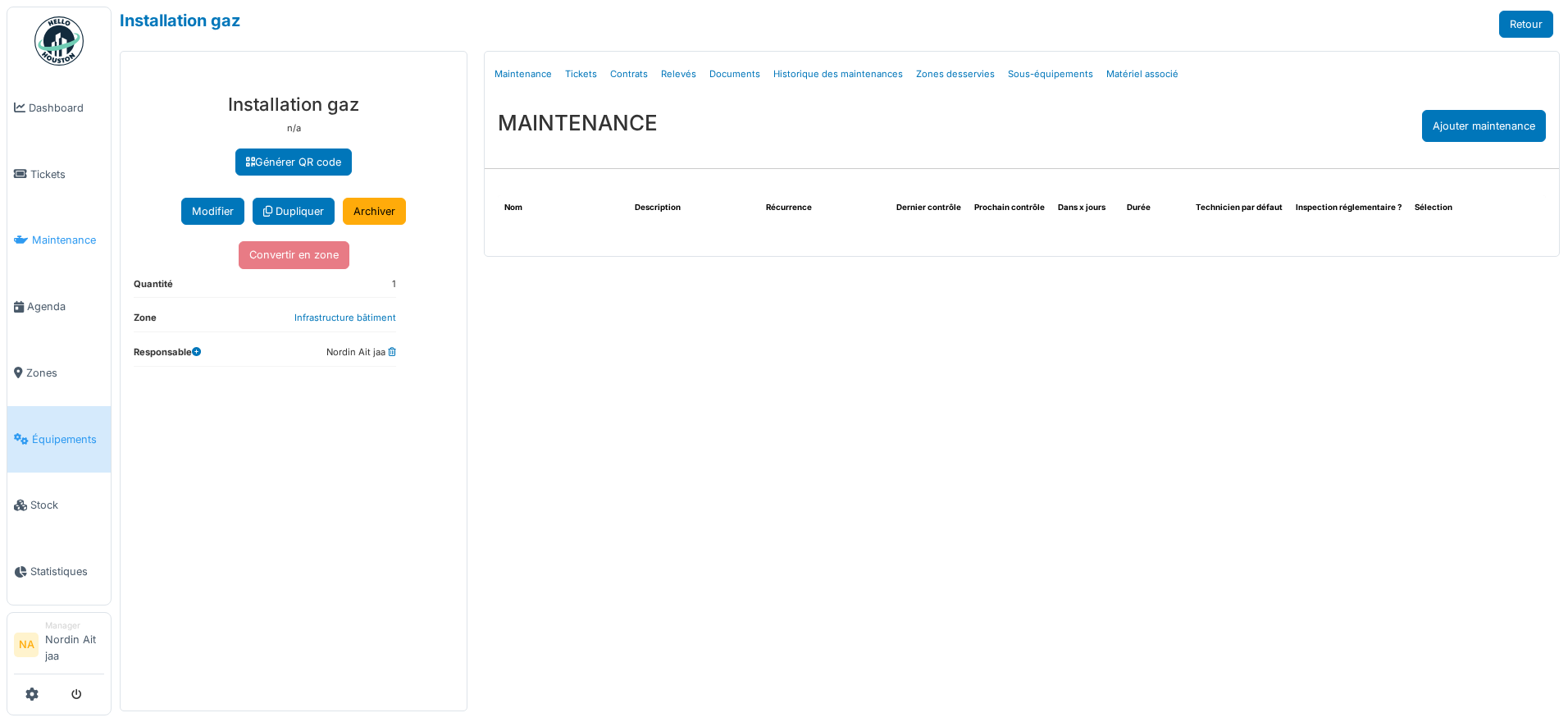
click at [60, 237] on span "Maintenance" at bounding box center [68, 239] width 72 height 15
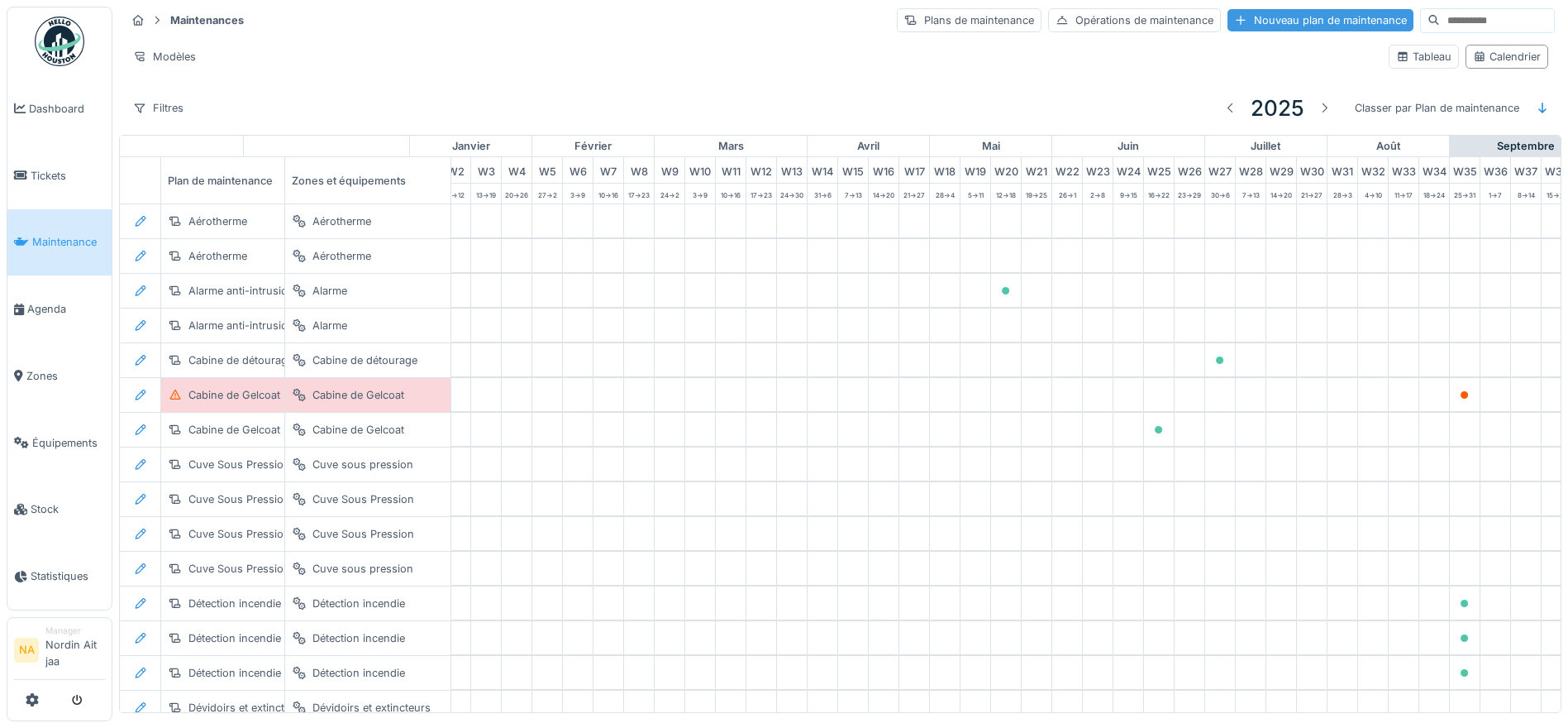
click at [1293, 20] on div "Nouveau plan de maintenance" at bounding box center [1321, 20] width 186 height 22
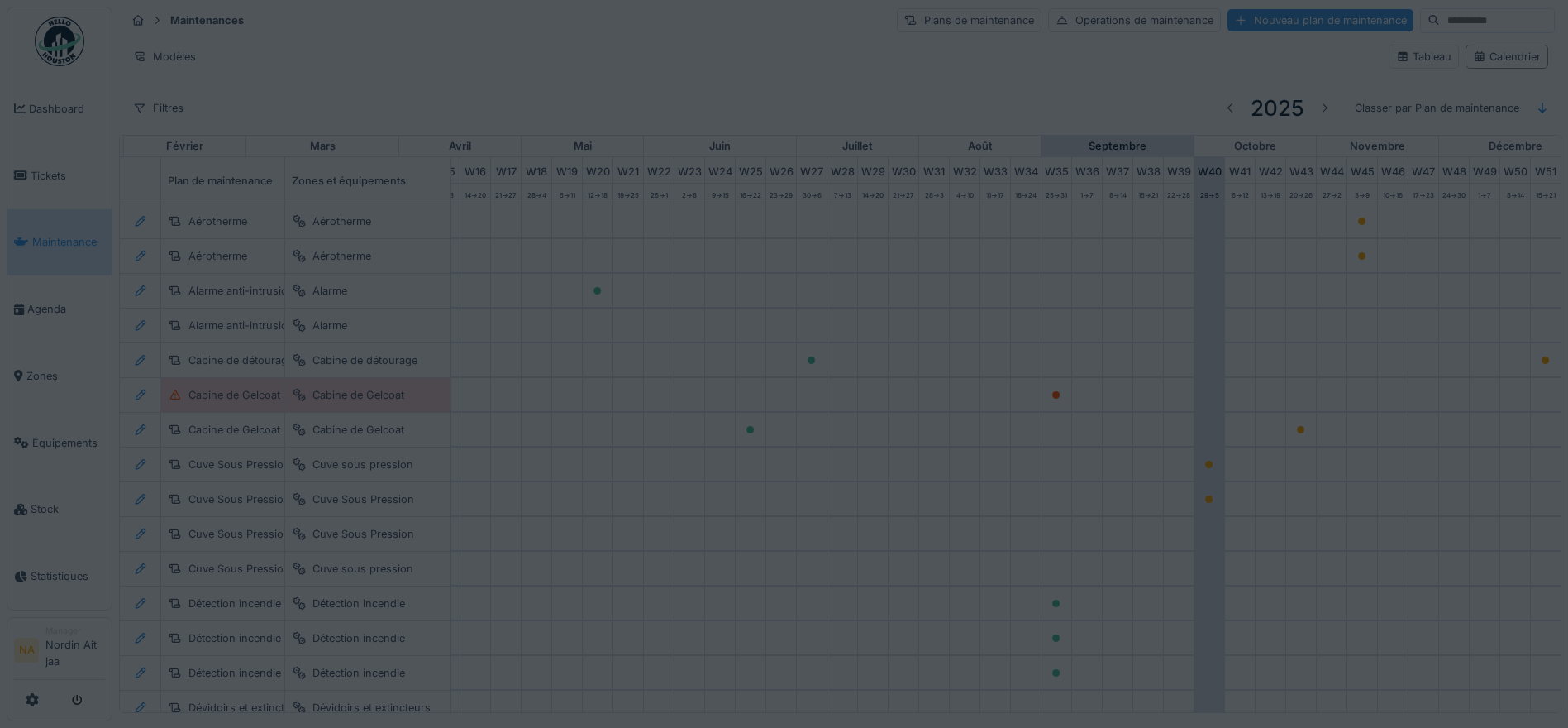
type input "****"
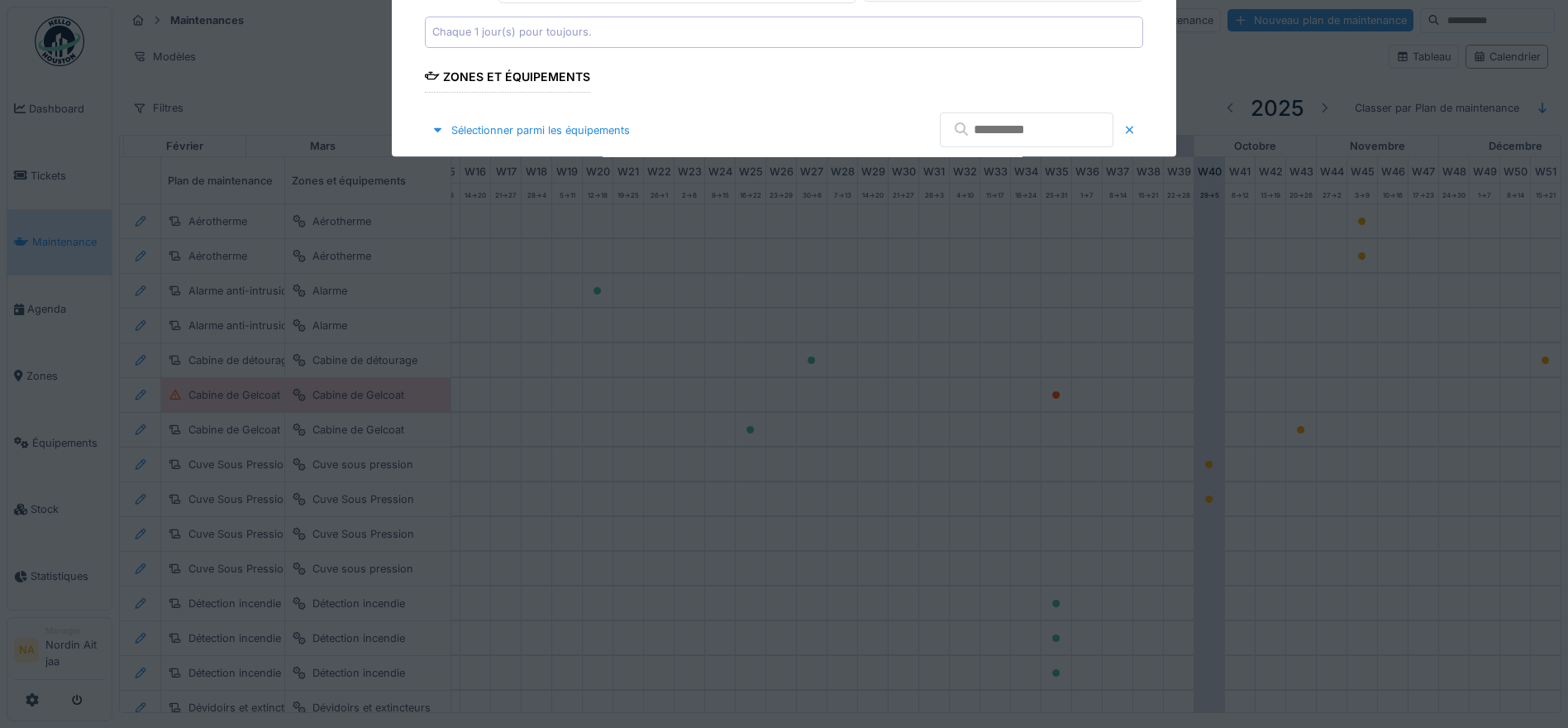
scroll to position [0, 548]
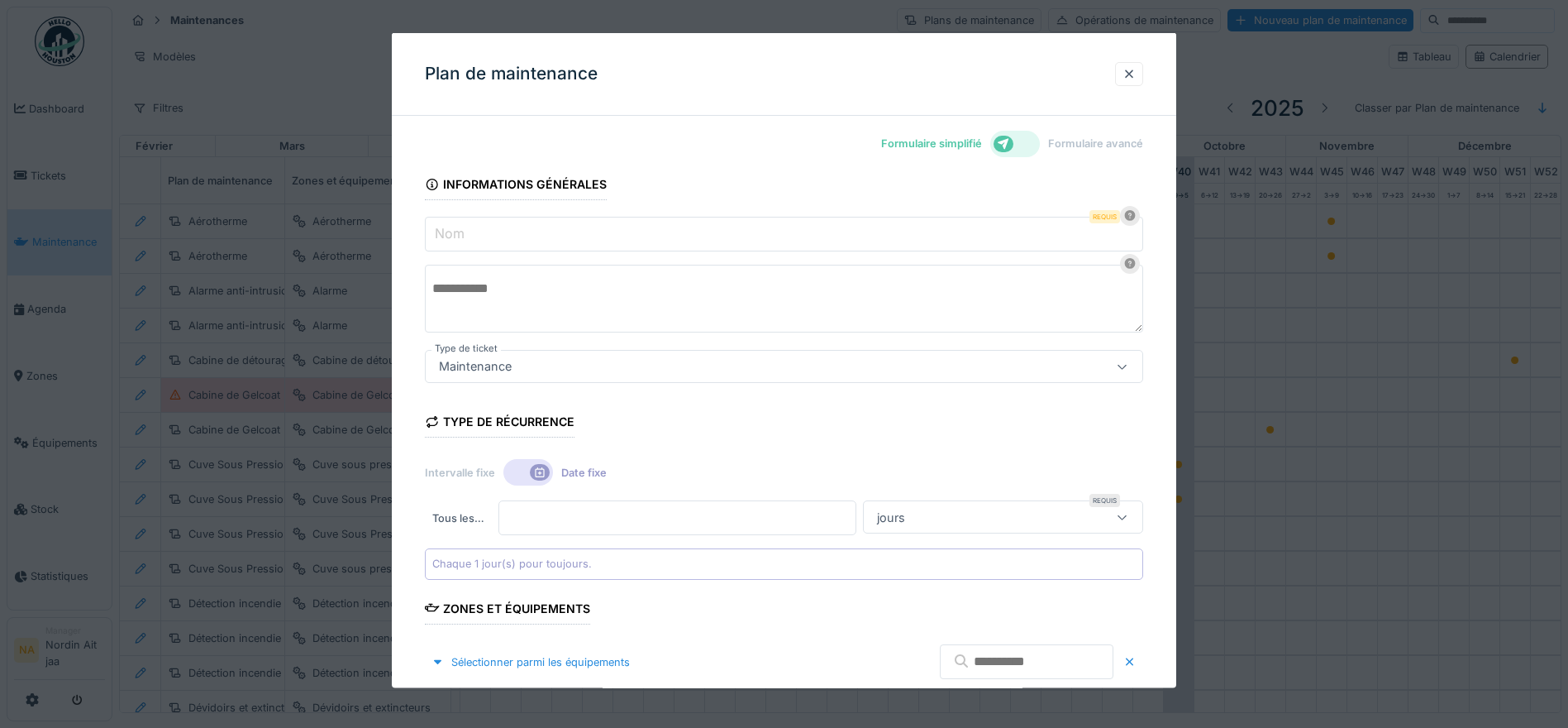
click at [736, 239] on input "Nom" at bounding box center [784, 234] width 719 height 35
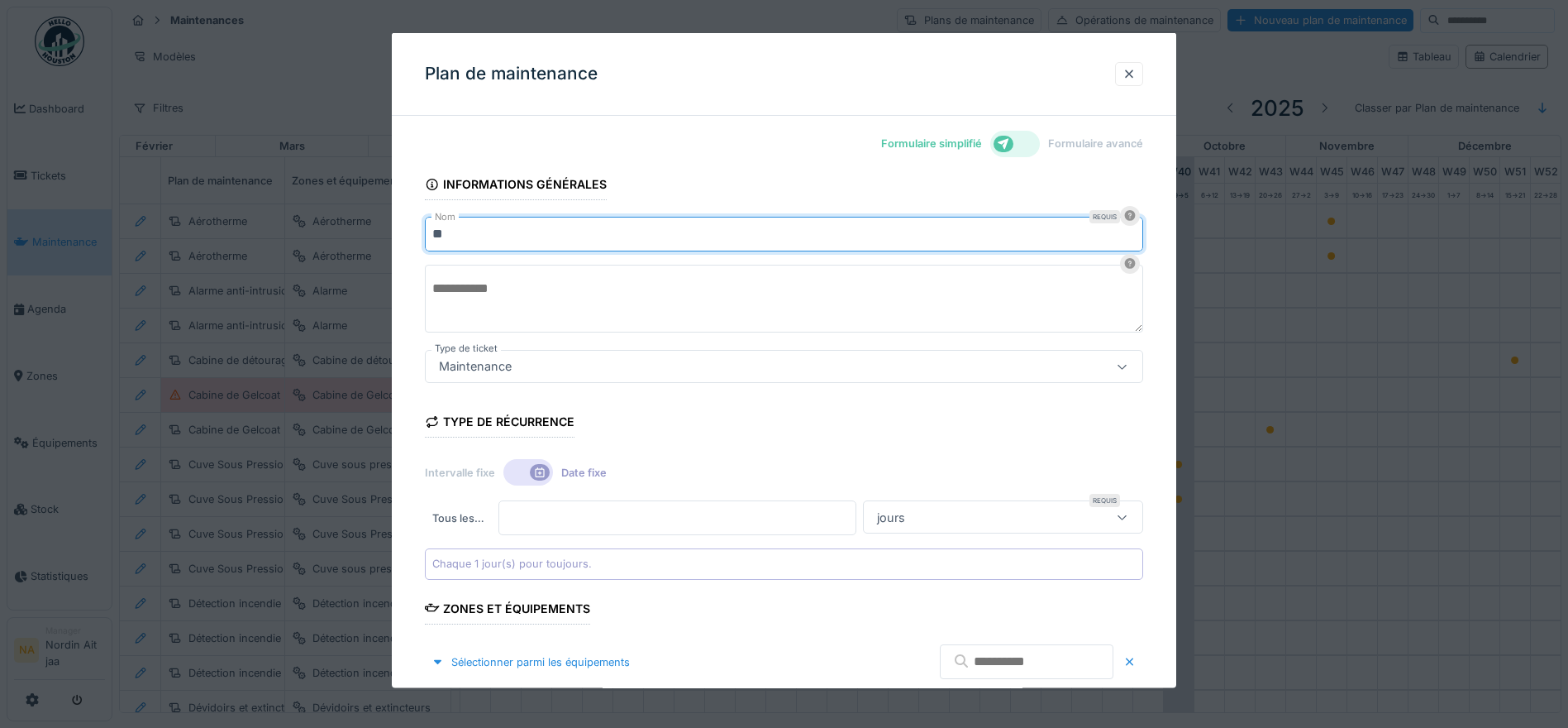
type input "*"
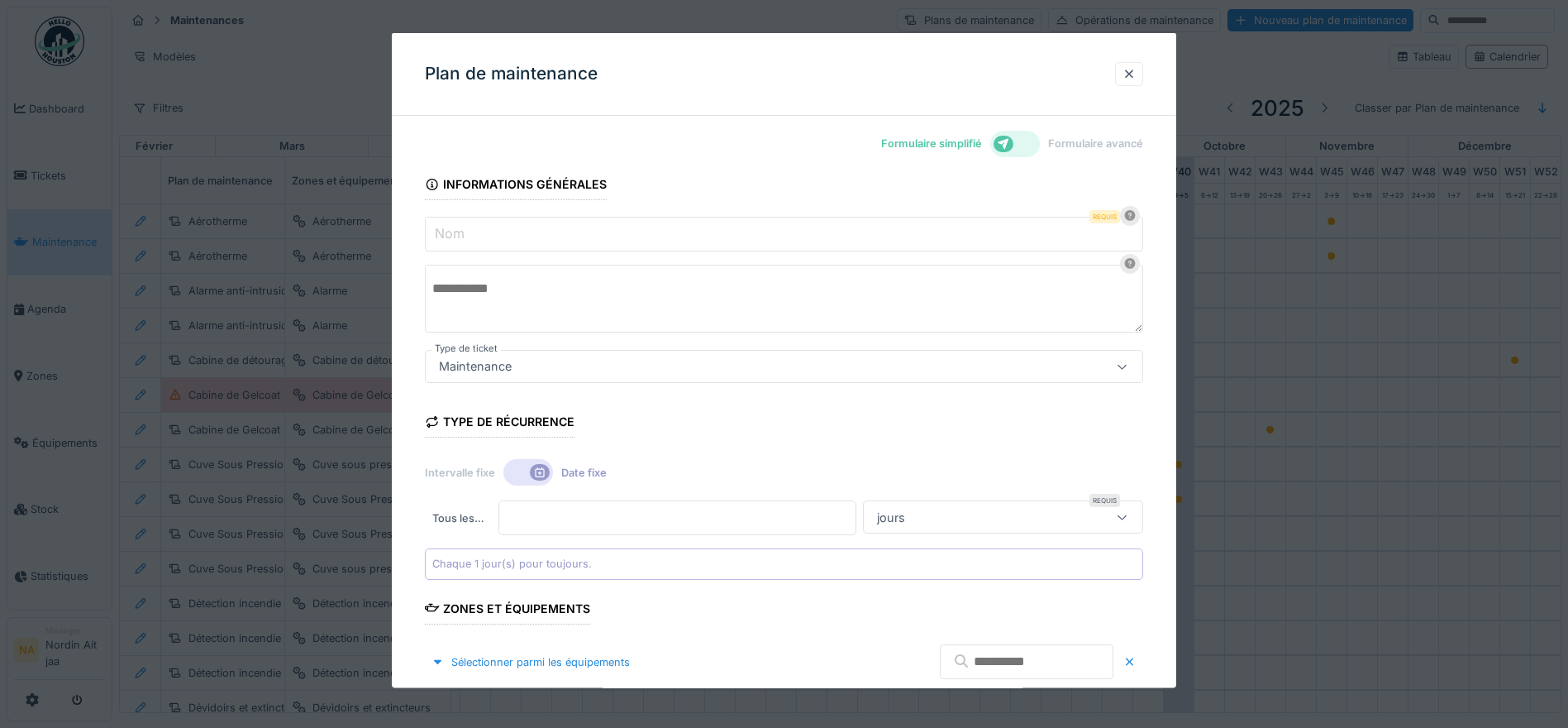
type input "*"
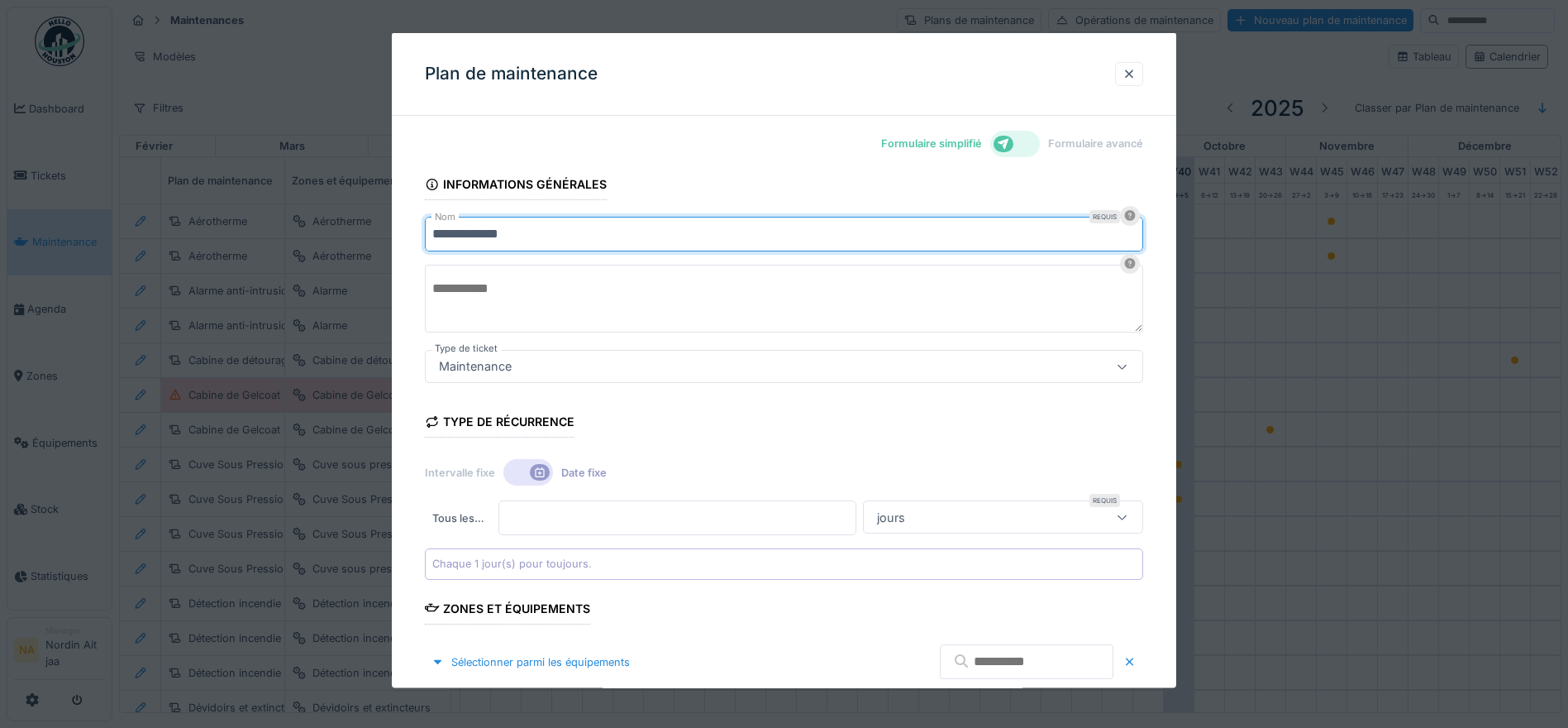
type input "**********"
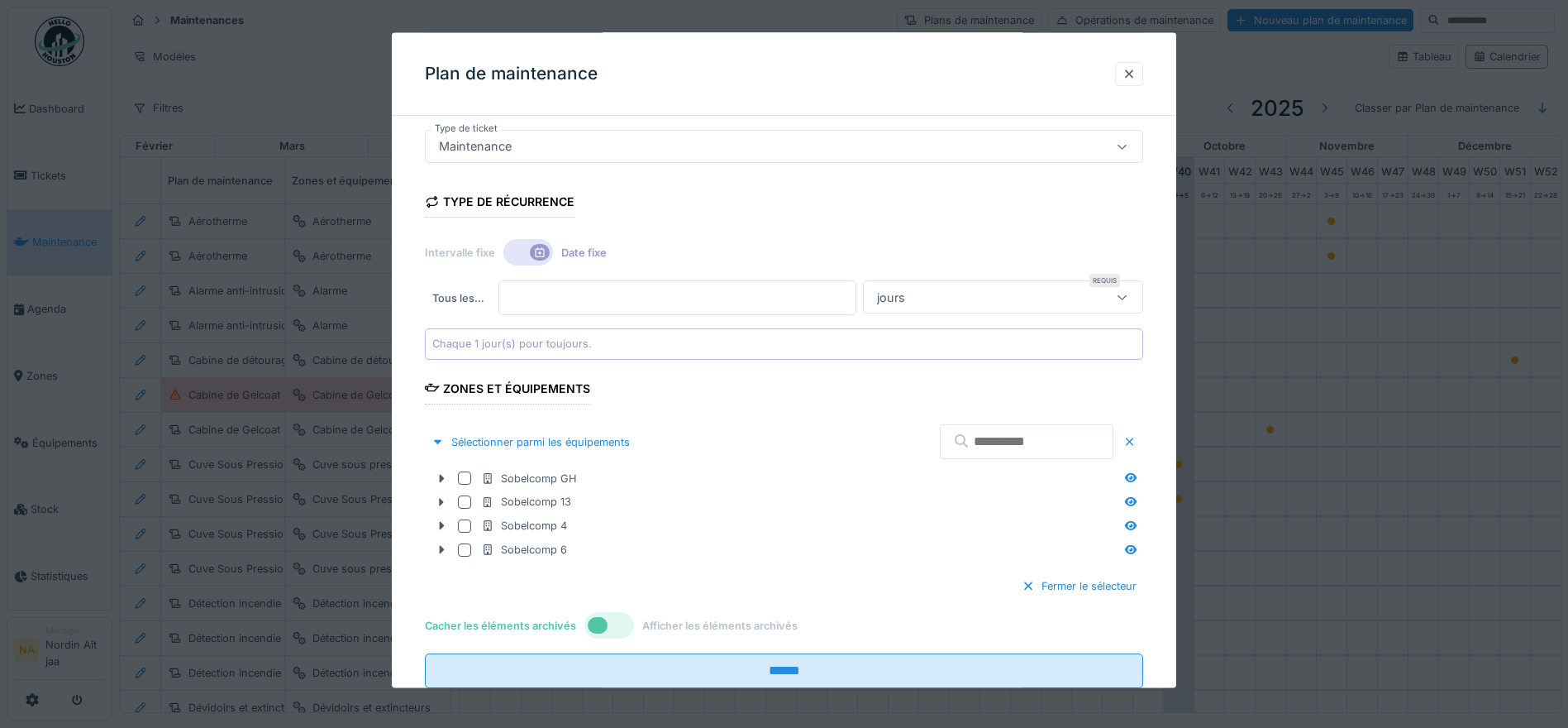
scroll to position [248, 0]
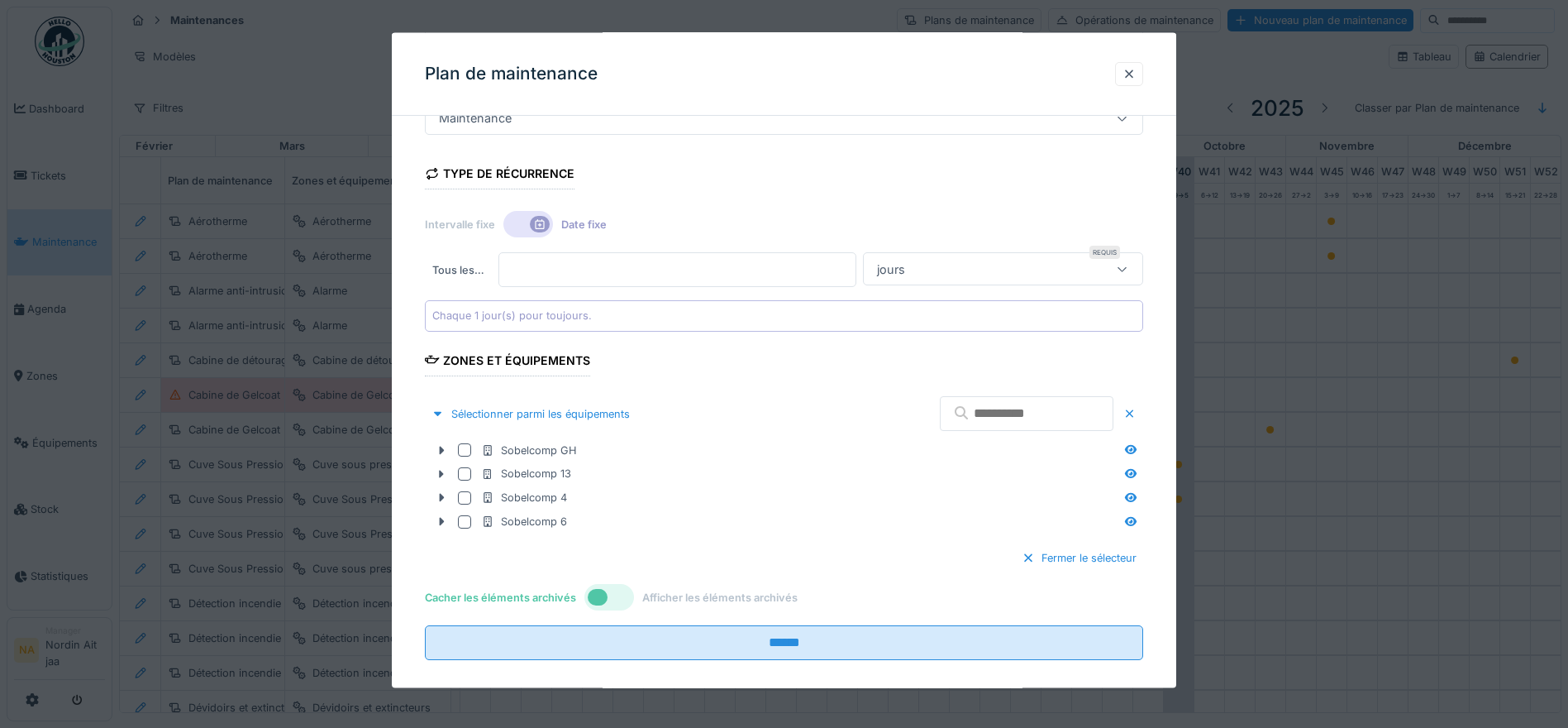
click at [515, 226] on div at bounding box center [528, 223] width 49 height 26
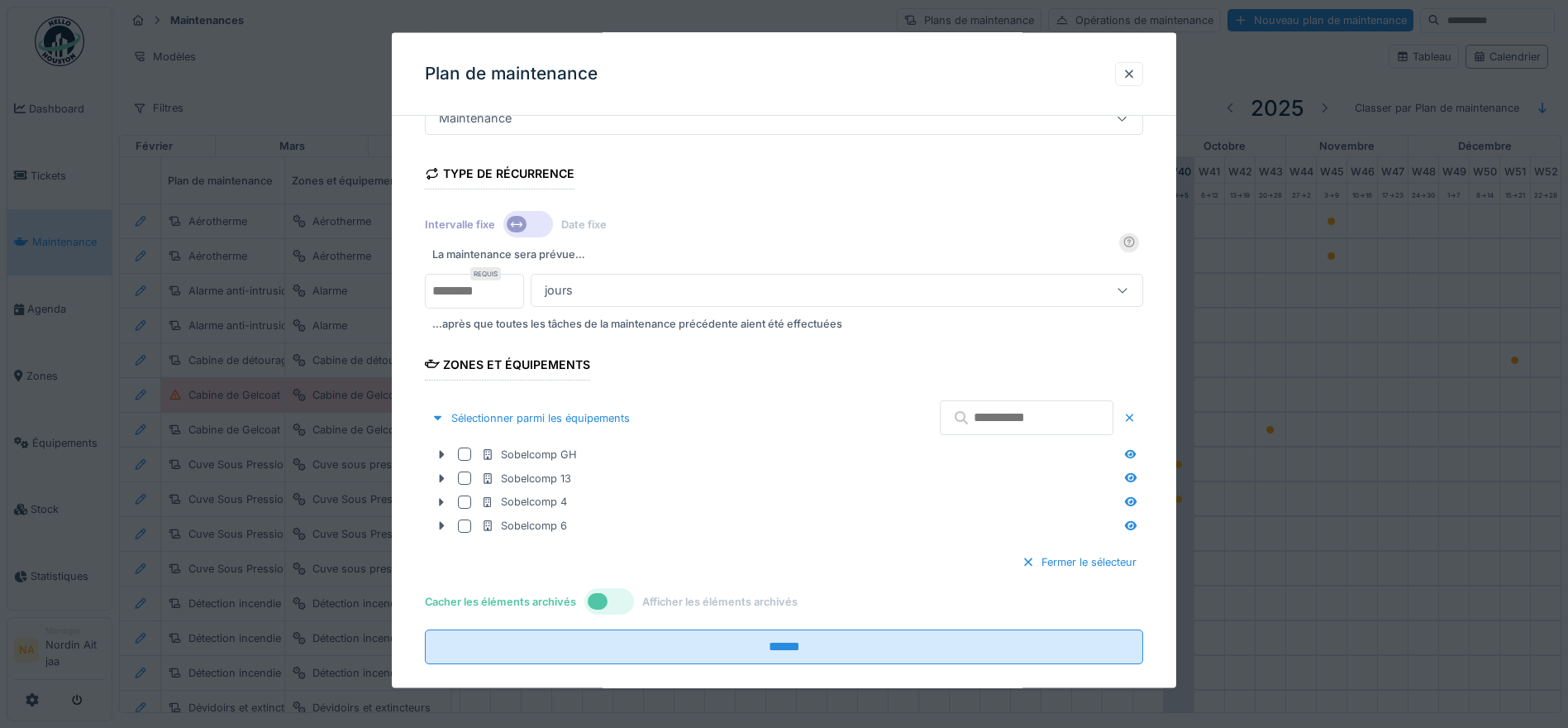
click at [1136, 288] on div at bounding box center [1123, 289] width 40 height 31
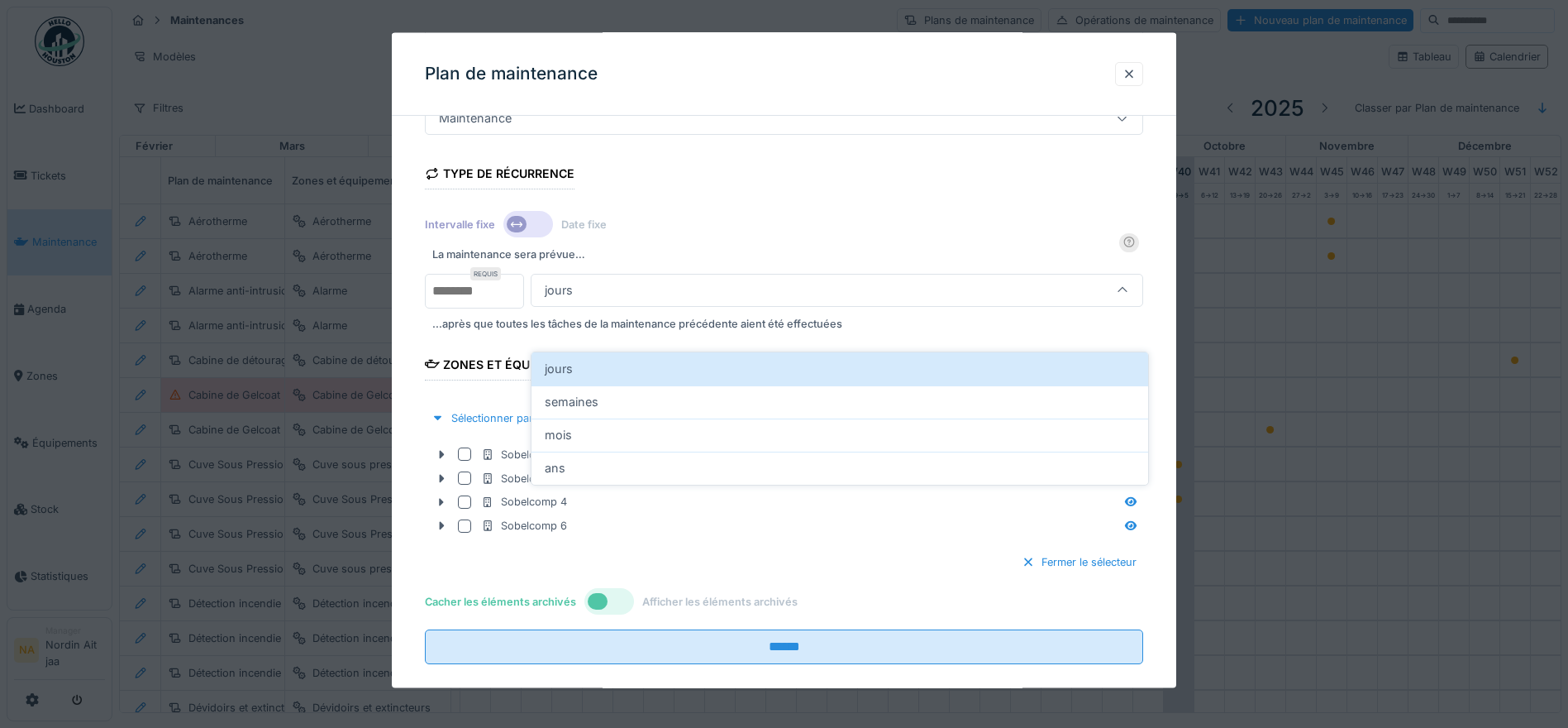
scroll to position [178, 0]
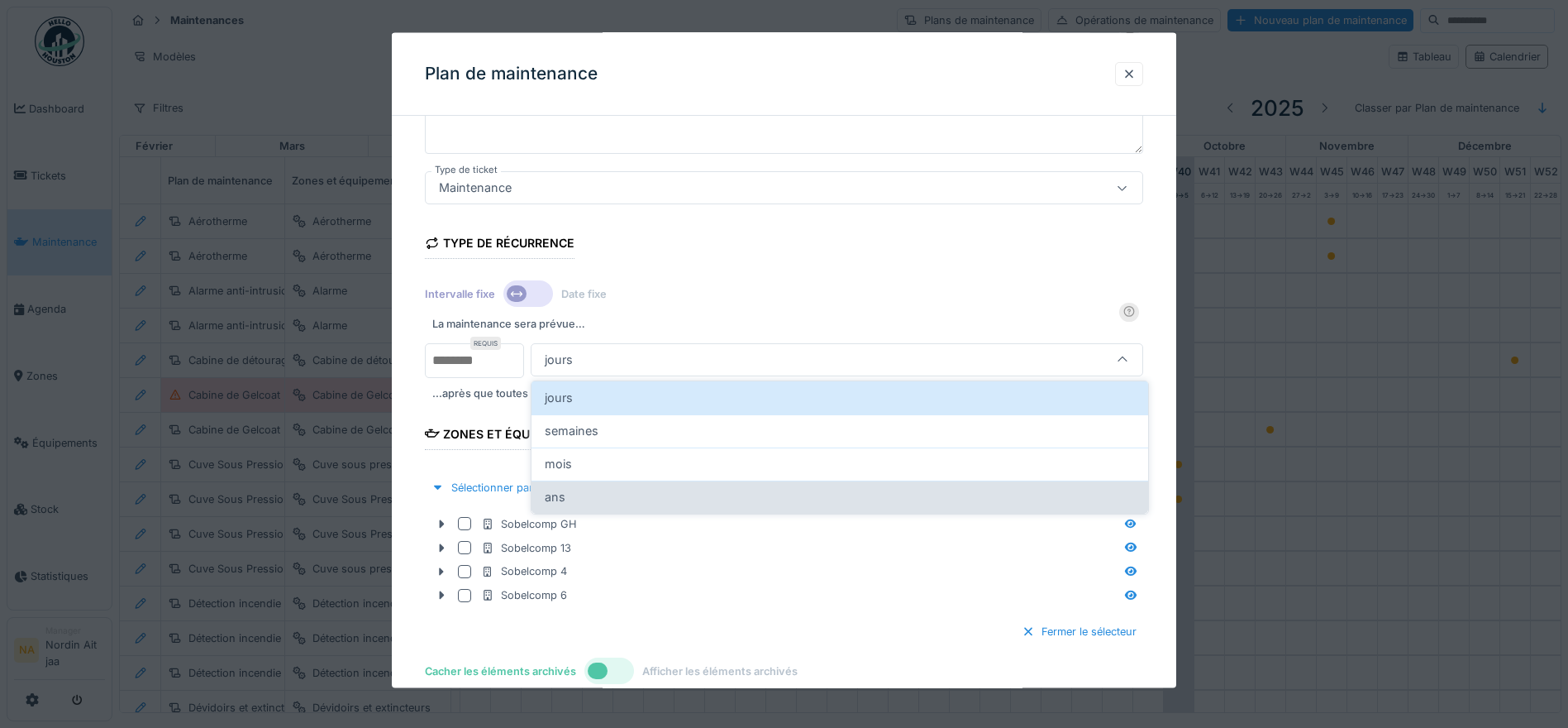
click at [660, 493] on div "ans" at bounding box center [840, 497] width 590 height 18
type input "******"
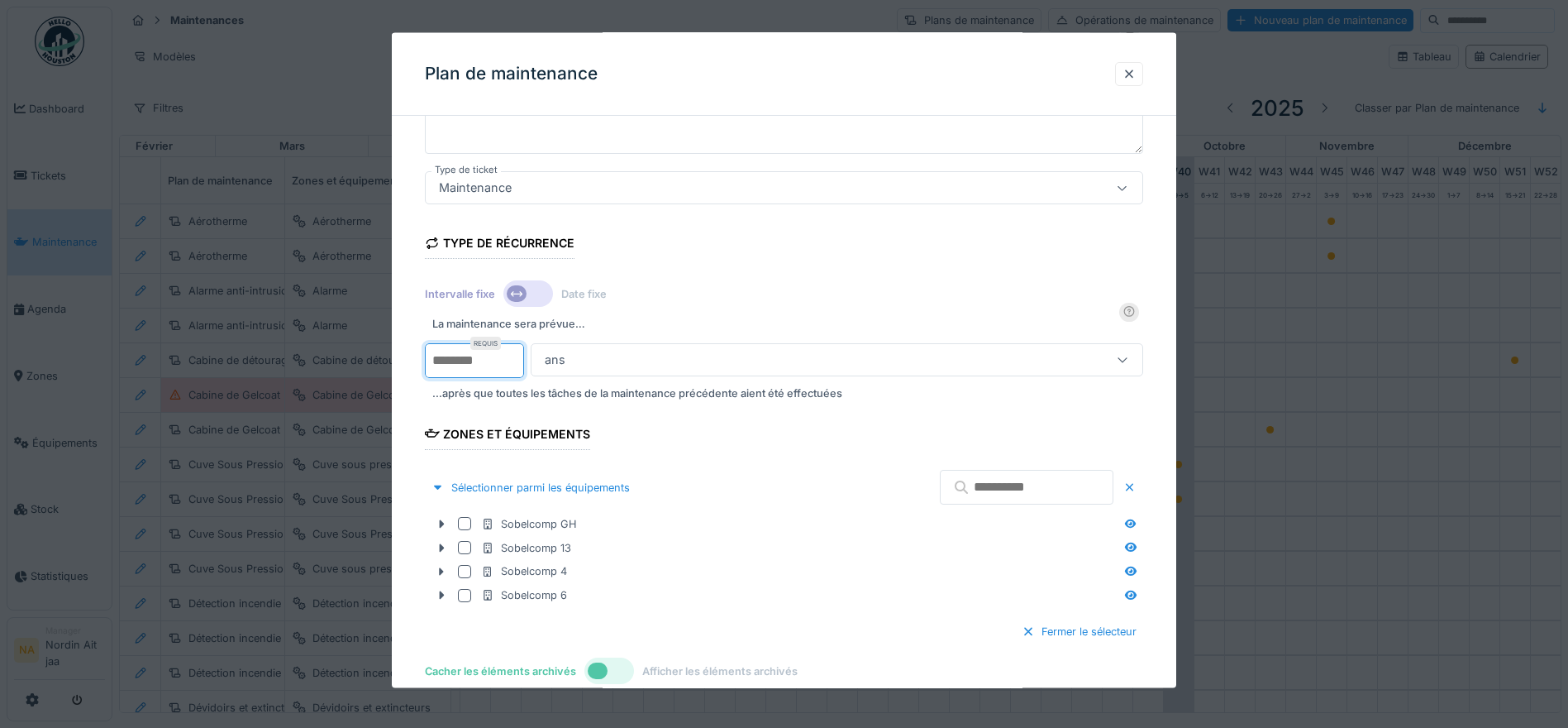
drag, startPoint x: 484, startPoint y: 366, endPoint x: 386, endPoint y: 369, distance: 98.0
click at [386, 369] on div "**********" at bounding box center [840, 359] width 1456 height 719
type input "*"
click at [847, 244] on div "Type de récurrence Intervalle fixe Date fixe La maintenance sera prévue… Requis…" at bounding box center [784, 311] width 719 height 187
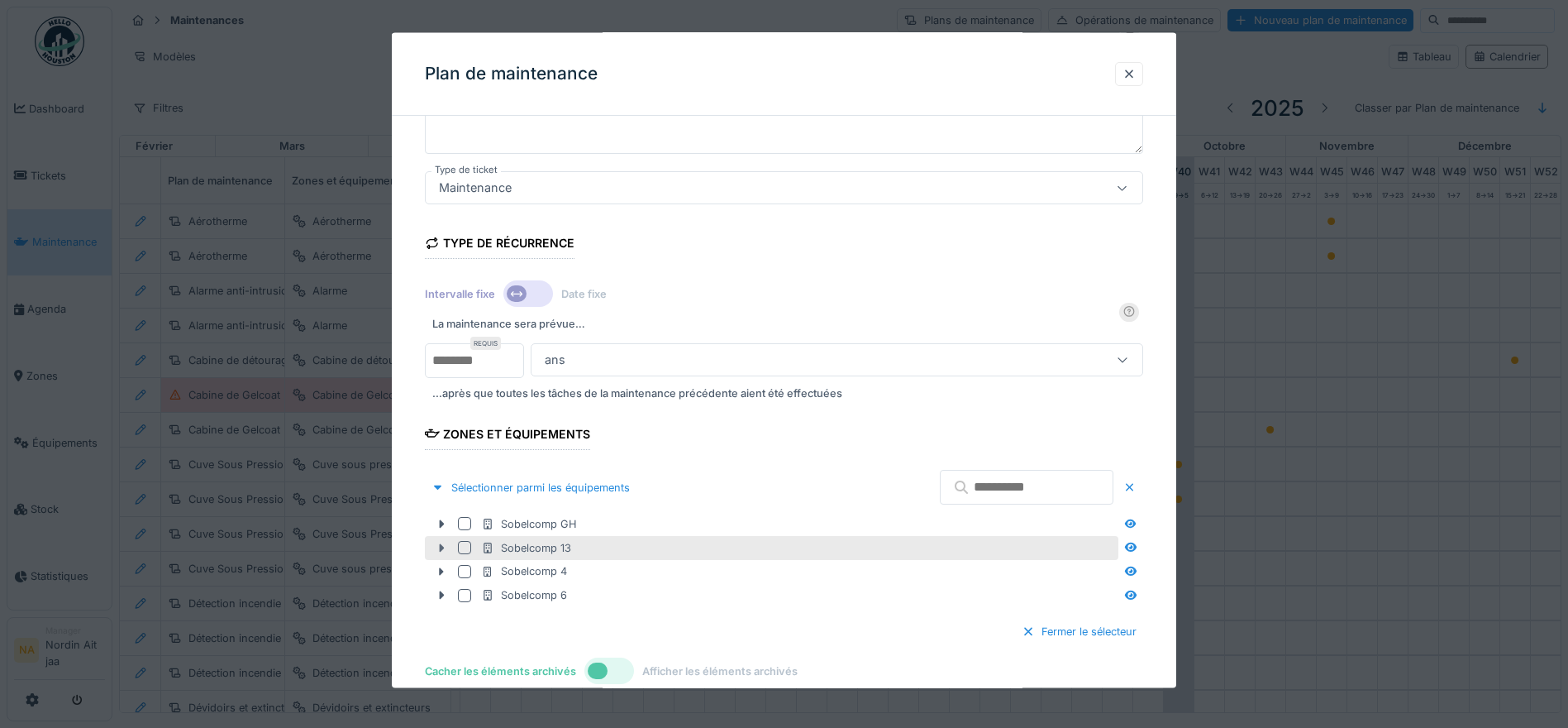
click at [435, 545] on icon at bounding box center [441, 547] width 13 height 11
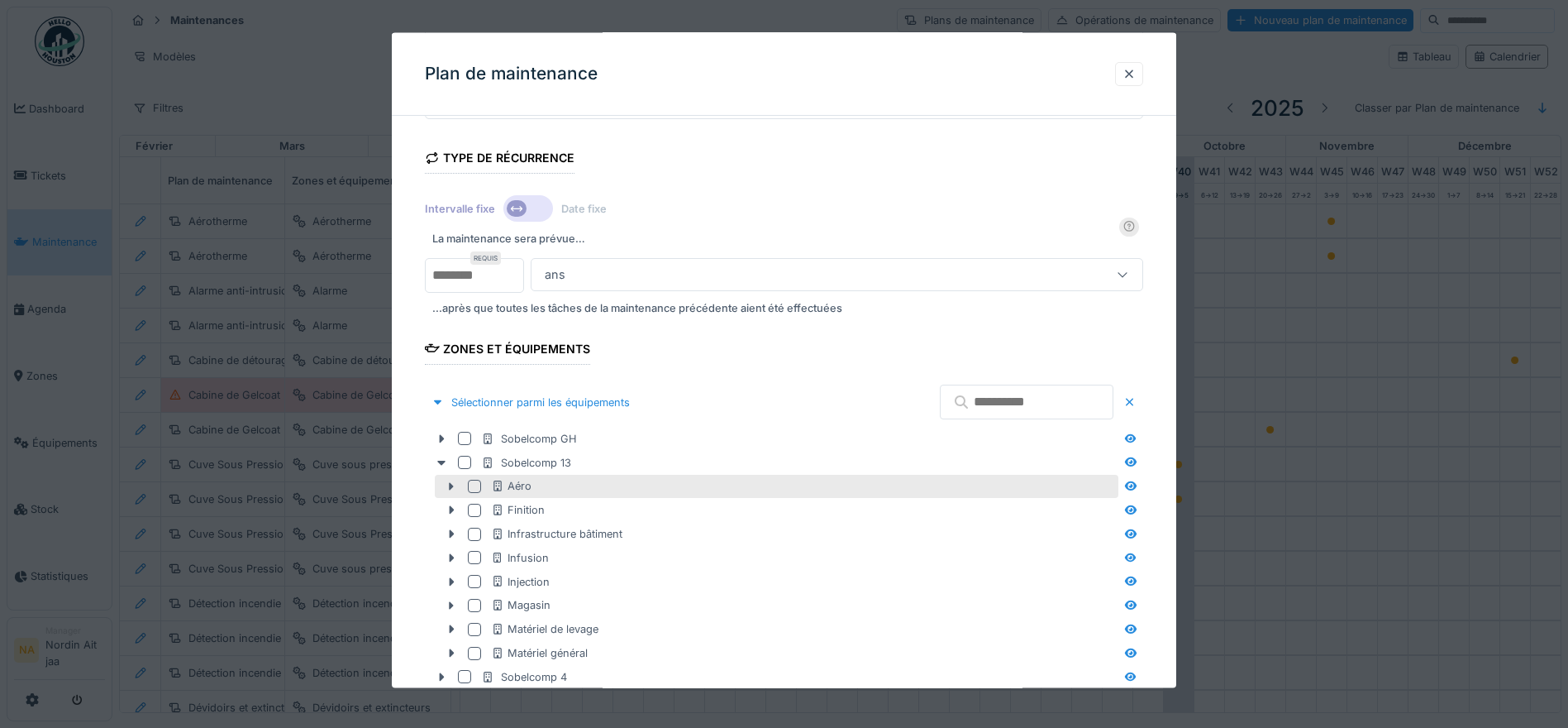
scroll to position [344, 0]
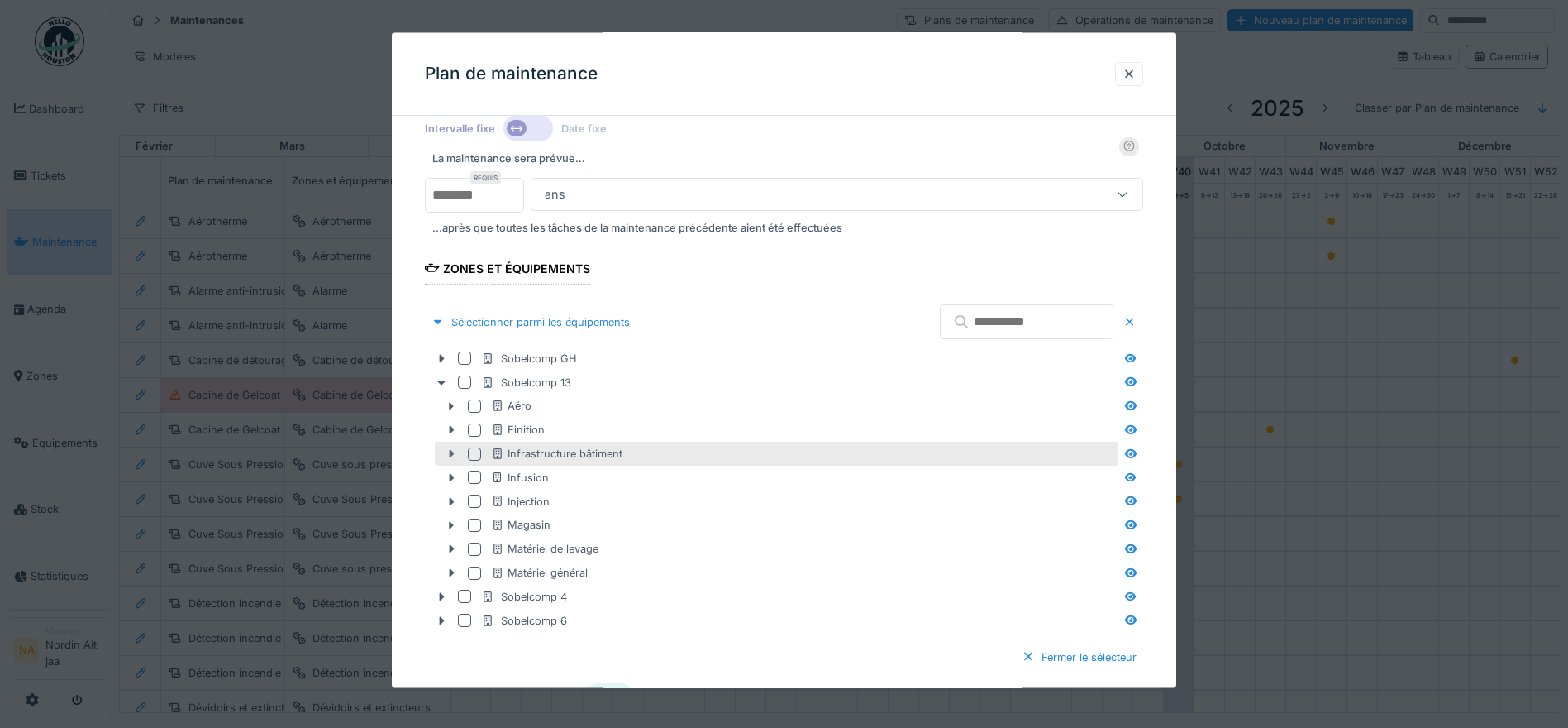
click at [450, 451] on icon at bounding box center [452, 453] width 5 height 8
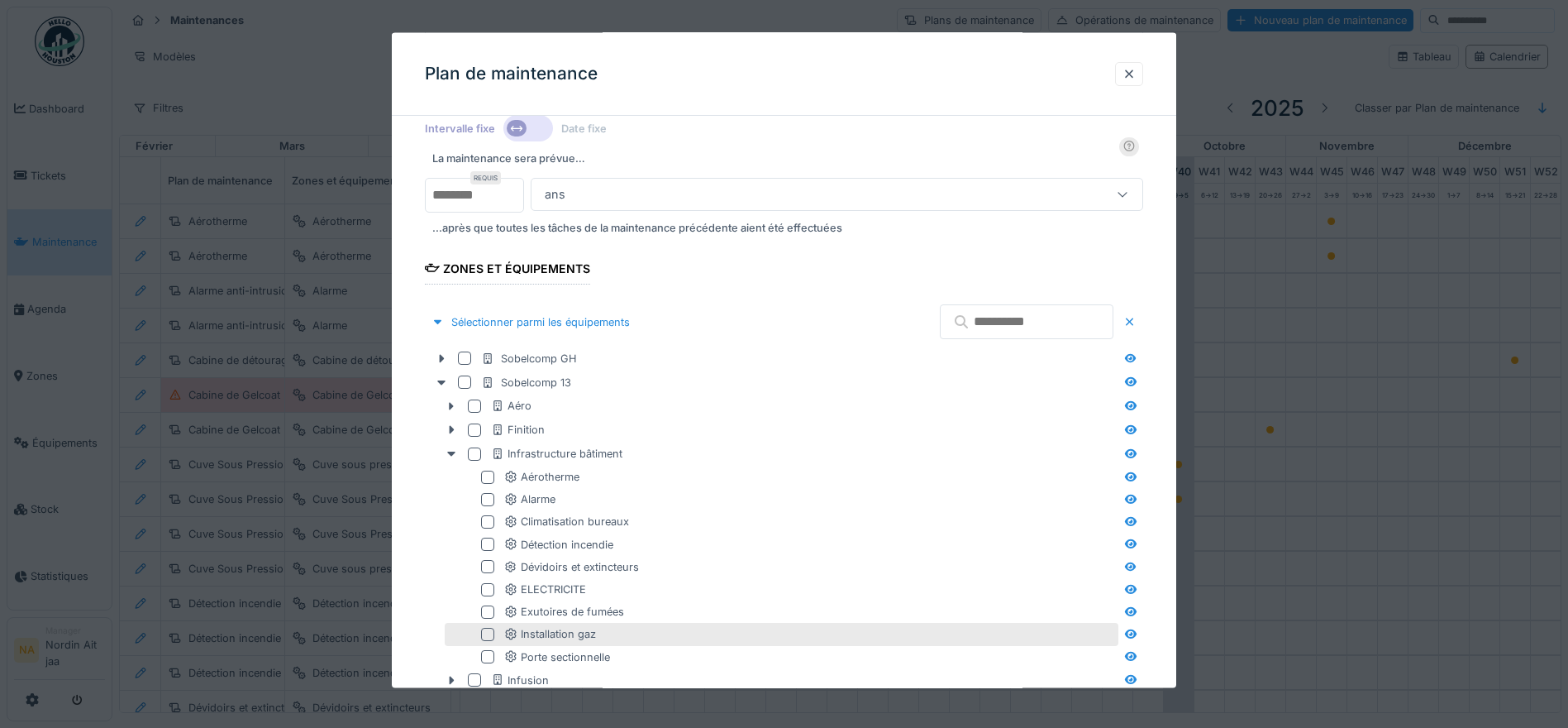
click at [484, 631] on div at bounding box center [488, 634] width 13 height 13
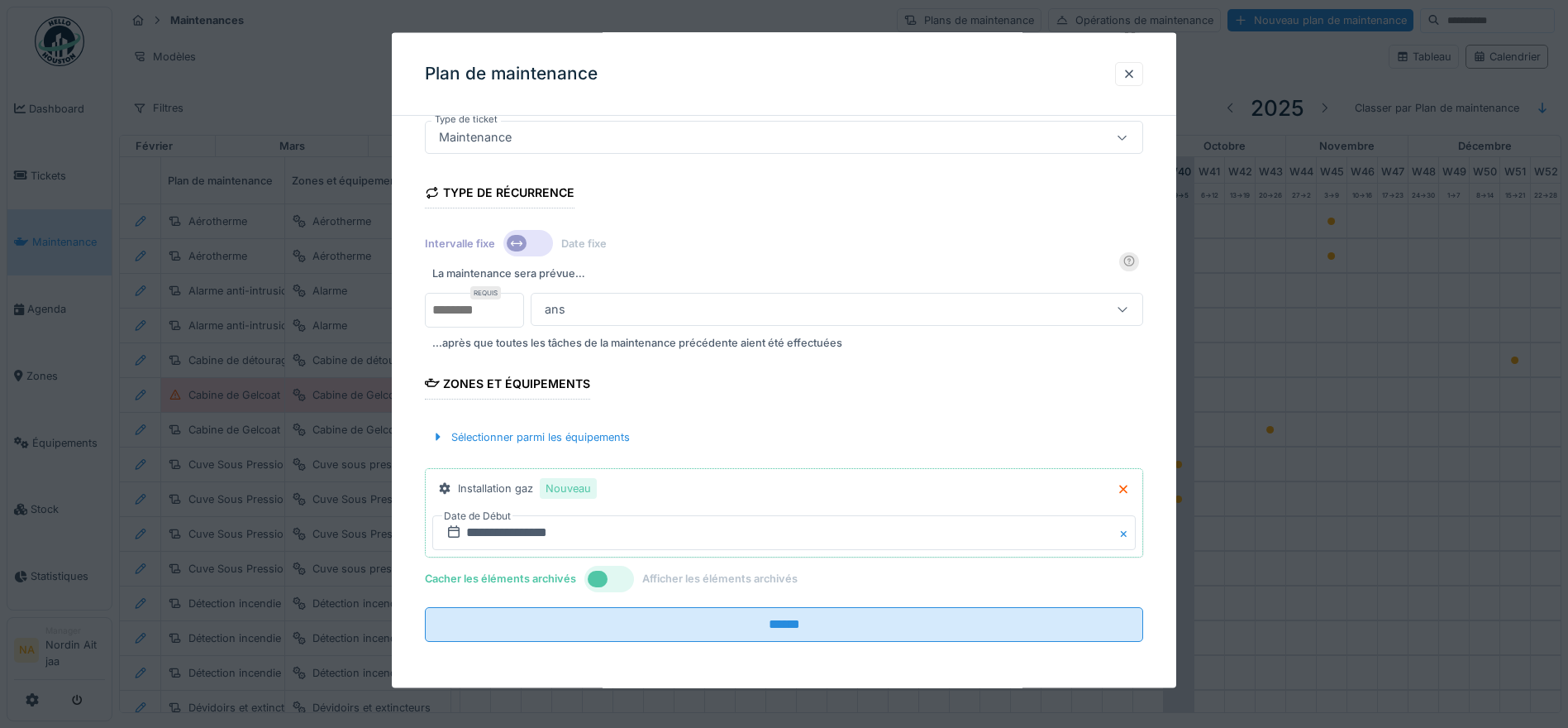
scroll to position [229, 0]
click at [694, 414] on div "Sélectionner parmi les équipements" at bounding box center [784, 436] width 719 height 49
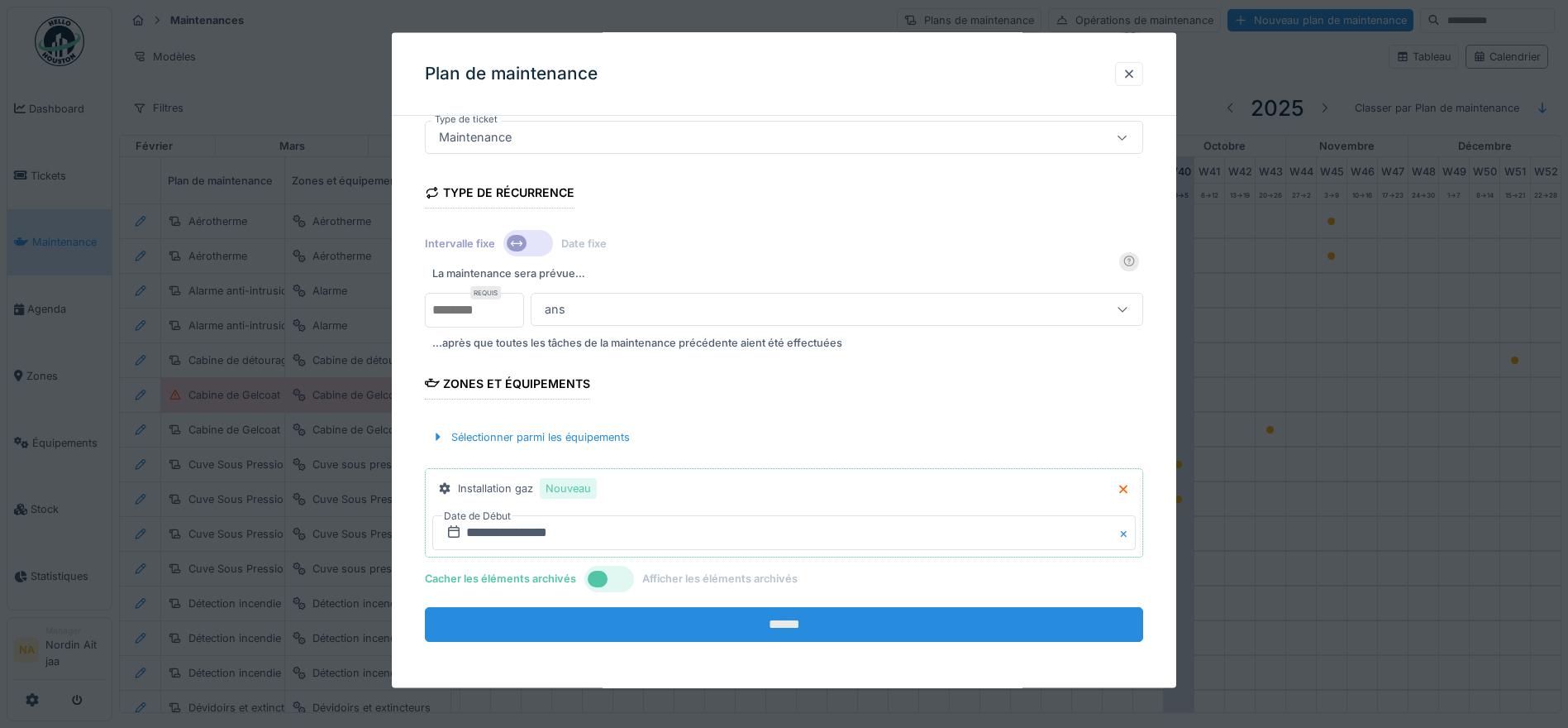
click at [863, 625] on input "******" at bounding box center [784, 624] width 719 height 35
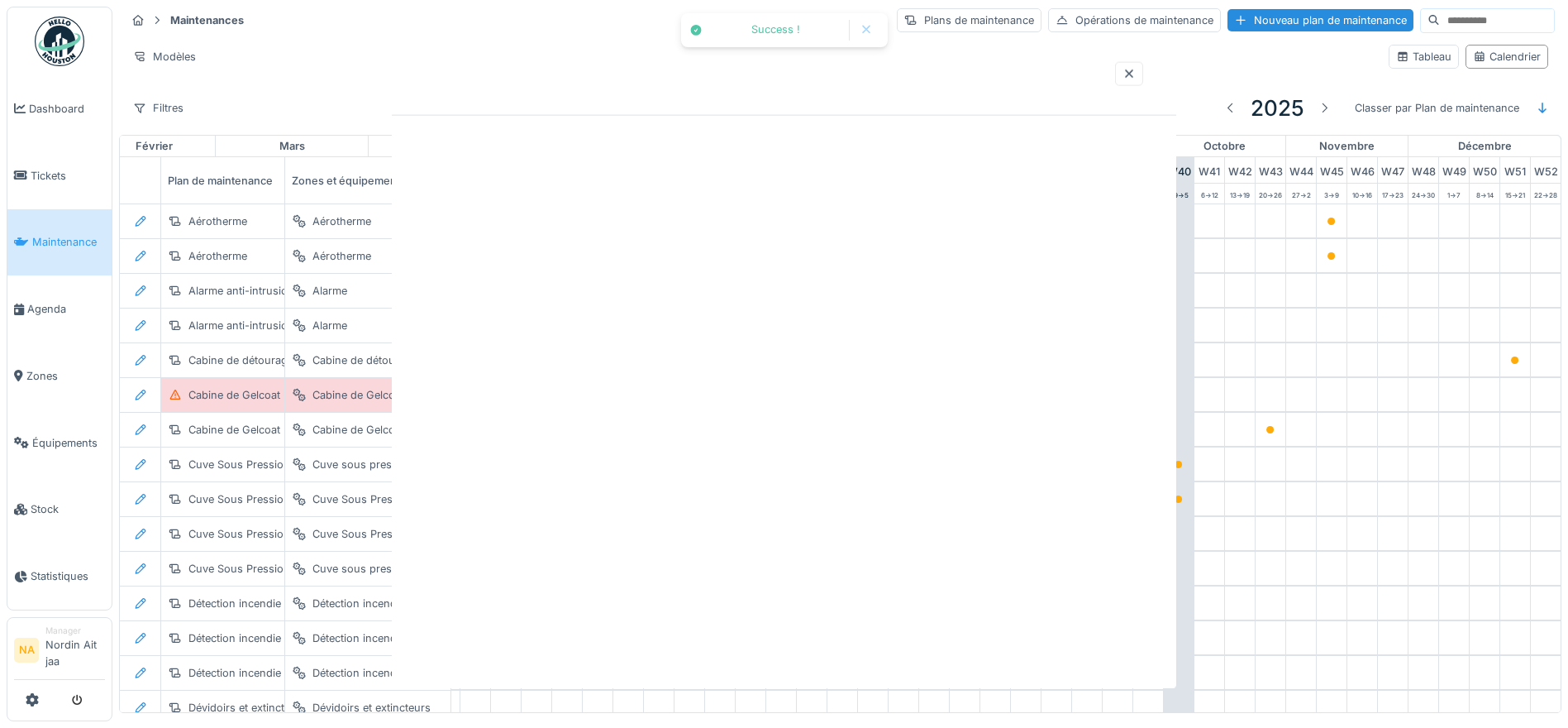
scroll to position [0, 0]
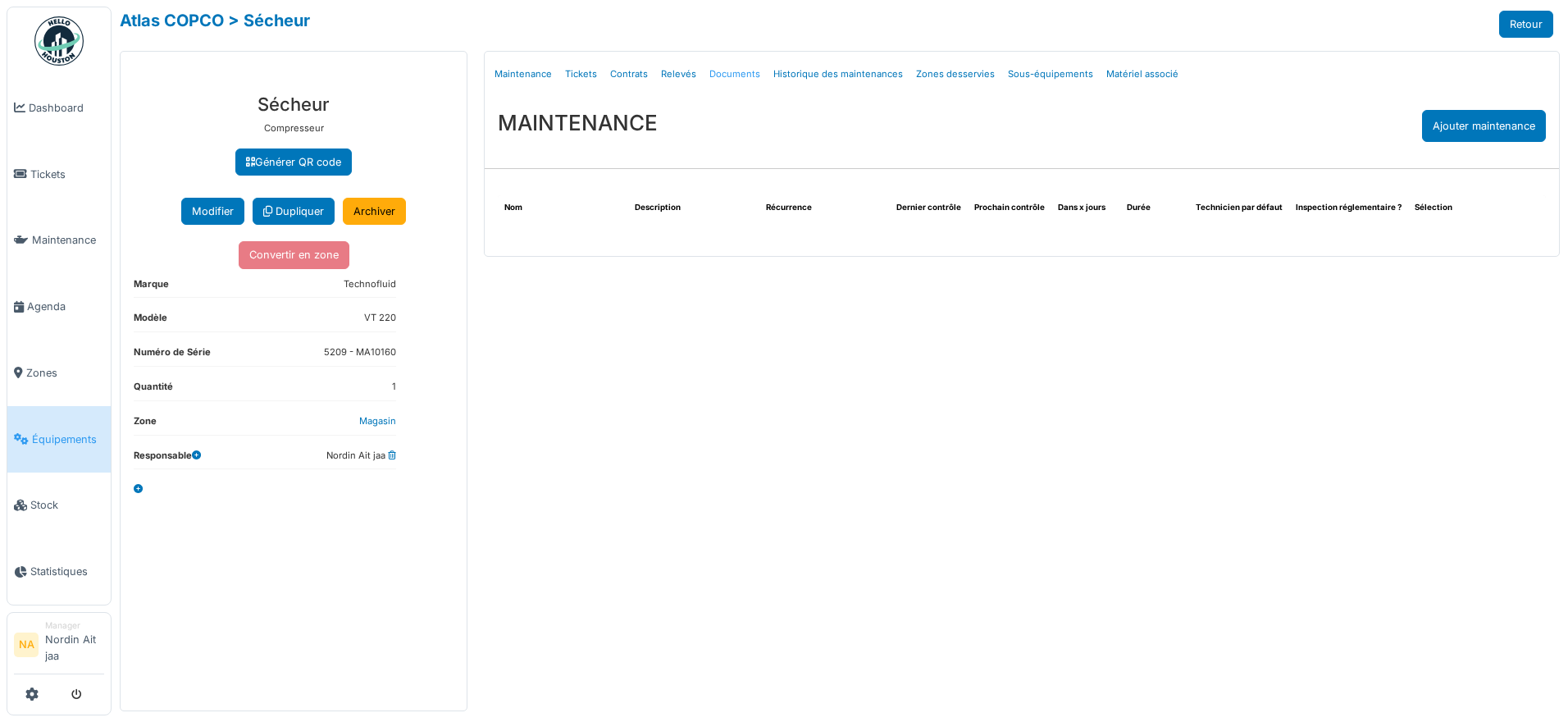
click at [721, 69] on link "Documents" at bounding box center [735, 74] width 64 height 38
select select "***"
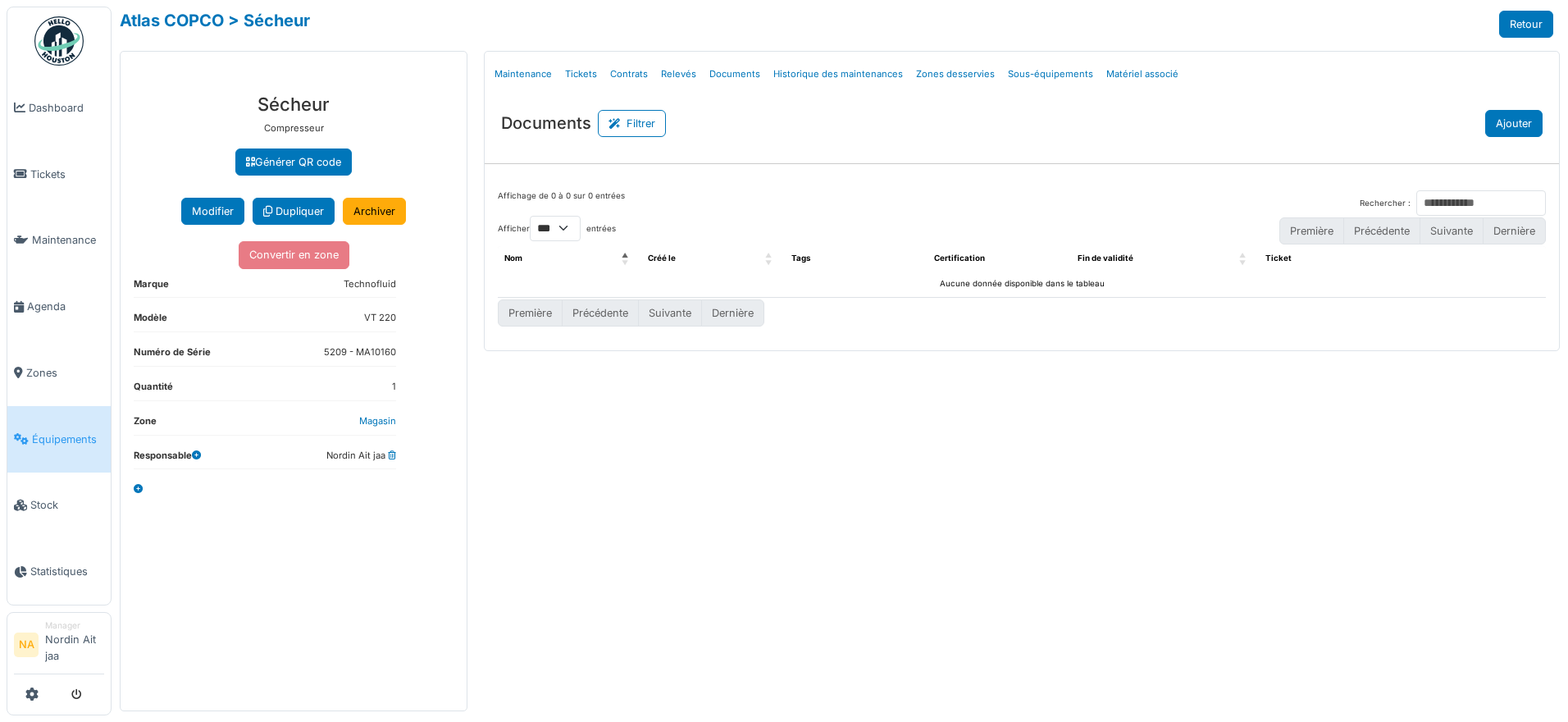
click at [1509, 122] on button "Ajouter" at bounding box center [1514, 123] width 57 height 27
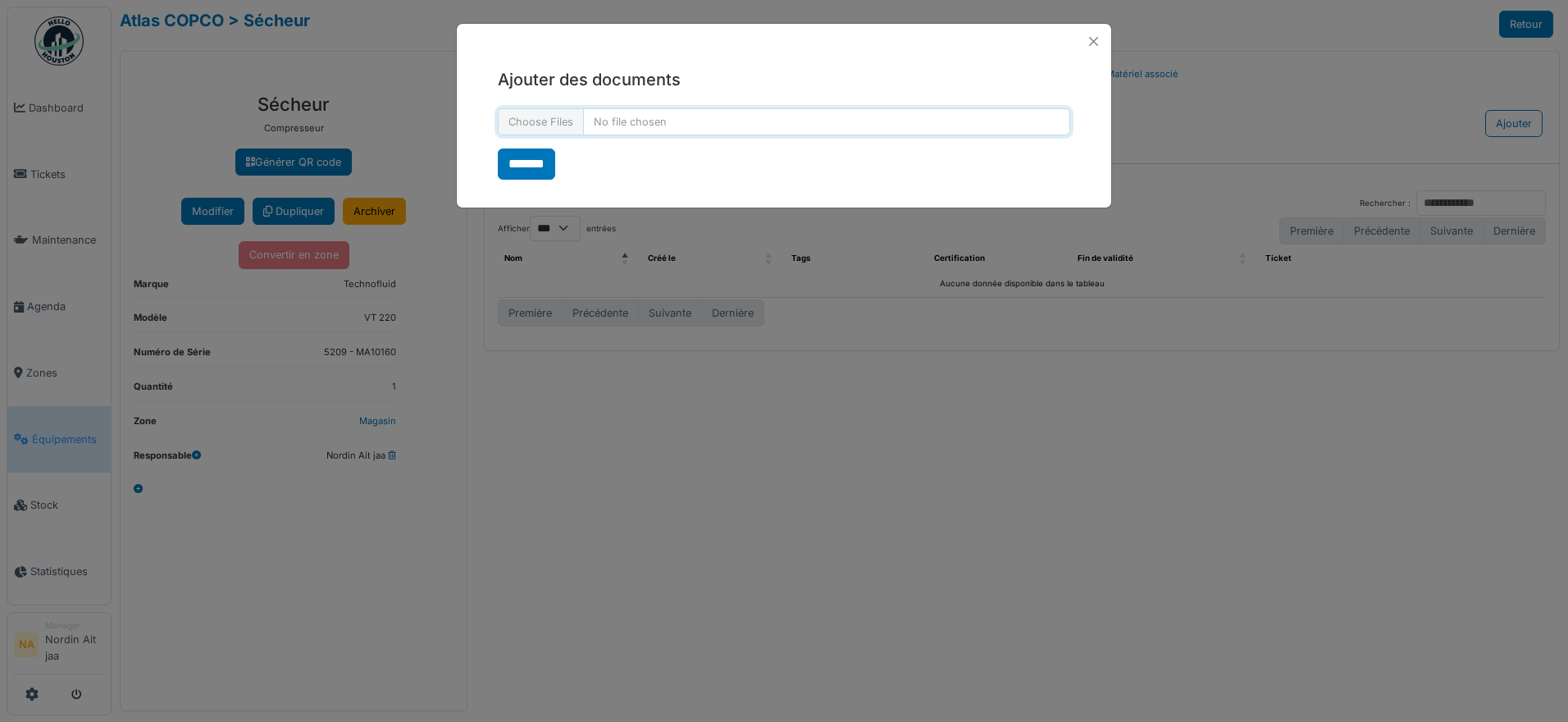
click at [576, 120] on input "file" at bounding box center [784, 121] width 572 height 27
type input "**********"
click at [536, 163] on input "*******" at bounding box center [527, 163] width 57 height 31
select select "***"
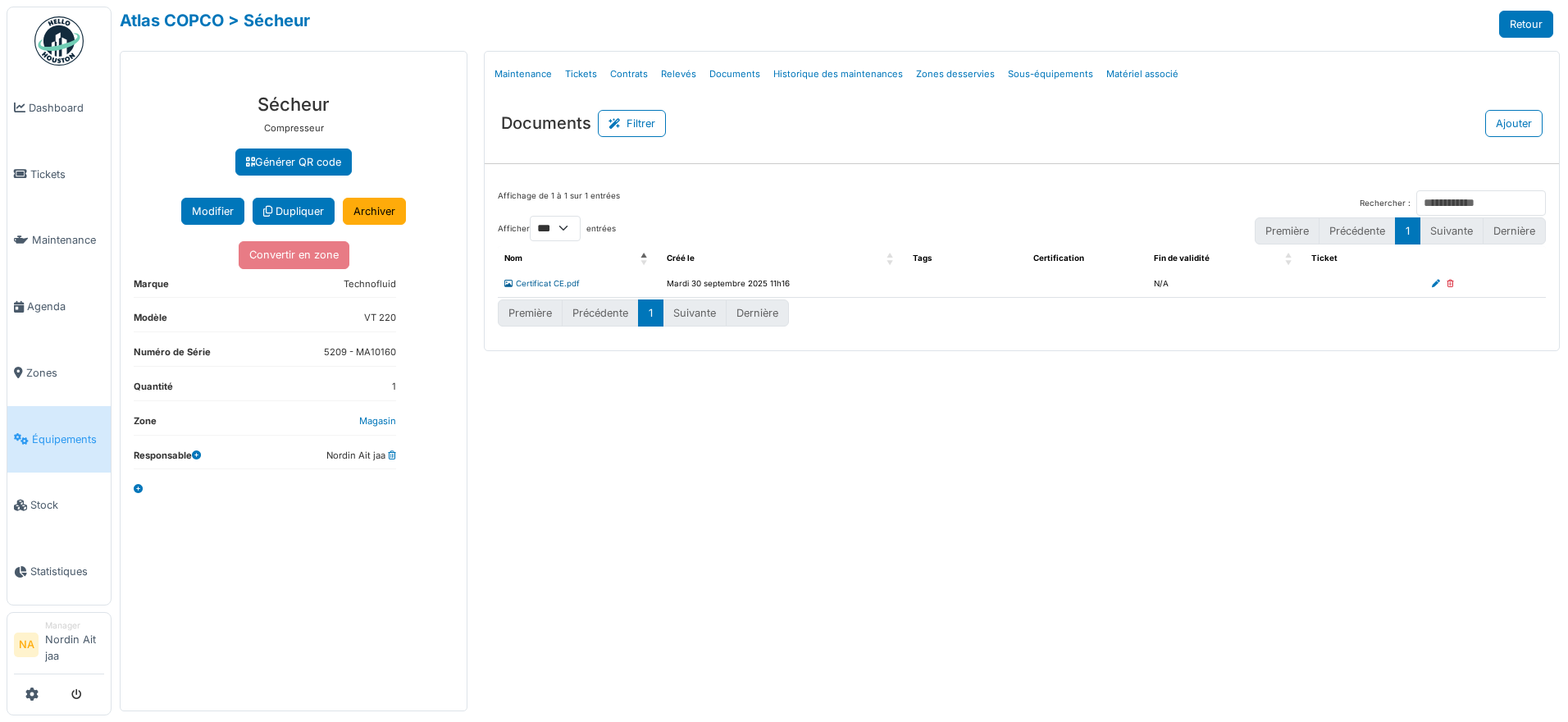
click at [560, 279] on link "Certificat CE.pdf" at bounding box center [542, 283] width 76 height 9
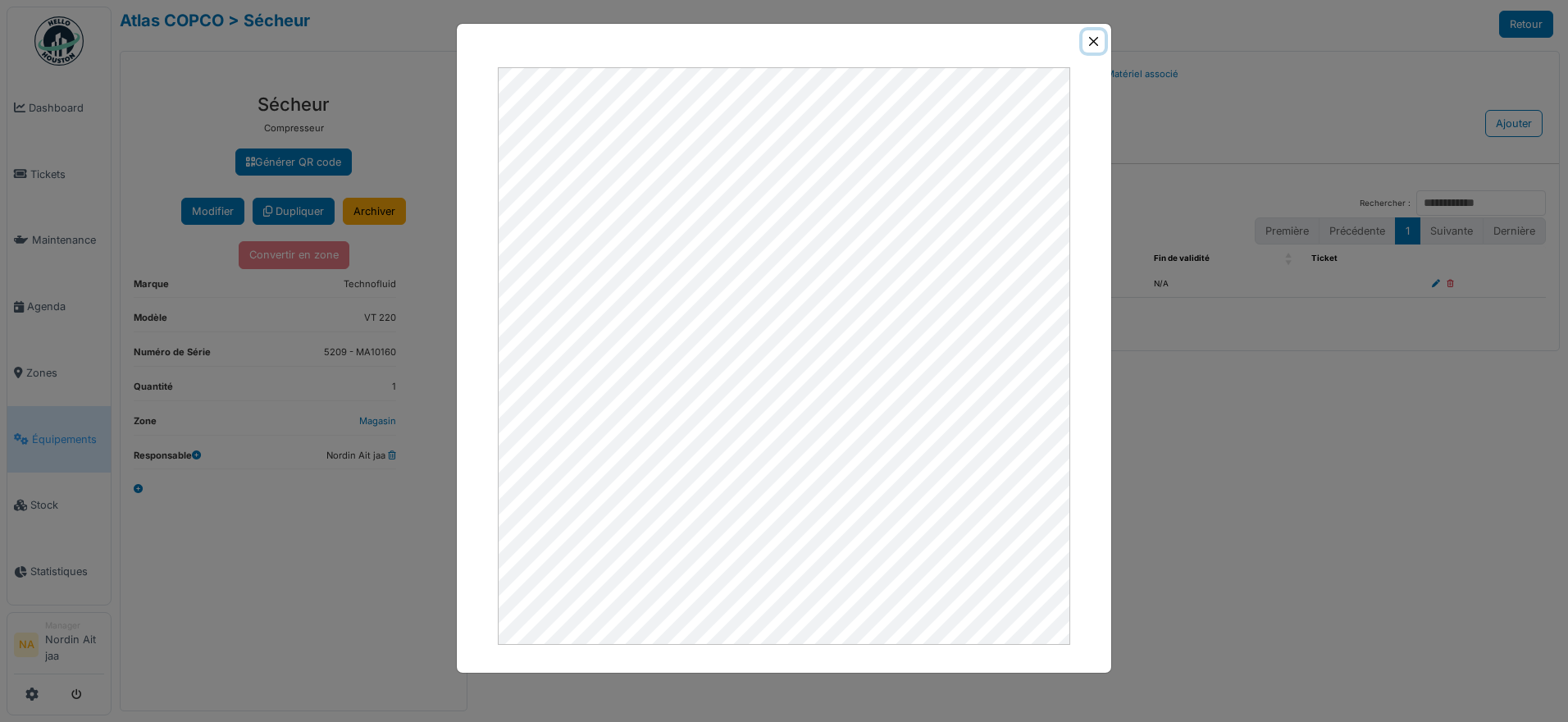
click at [1088, 36] on button "Close" at bounding box center [1093, 41] width 22 height 22
